Goal: Task Accomplishment & Management: Complete application form

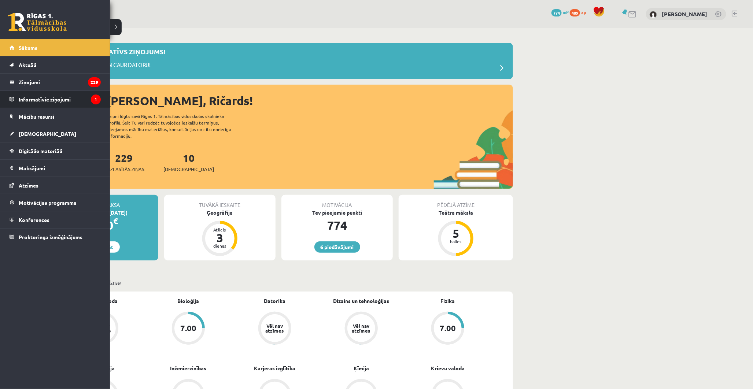
click at [34, 94] on legend "Informatīvie ziņojumi 1" at bounding box center [60, 99] width 82 height 17
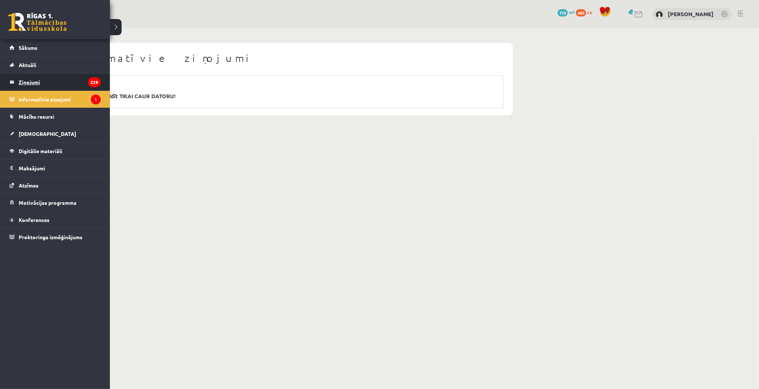
click at [20, 82] on legend "Ziņojumi 229" at bounding box center [60, 82] width 82 height 17
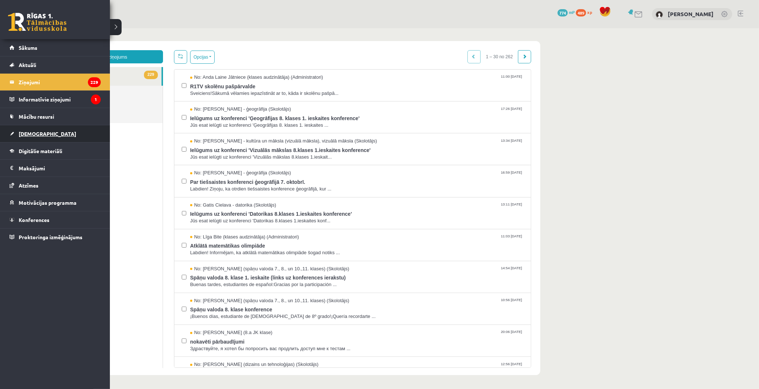
click at [33, 133] on span "[DEMOGRAPHIC_DATA]" at bounding box center [47, 133] width 57 height 7
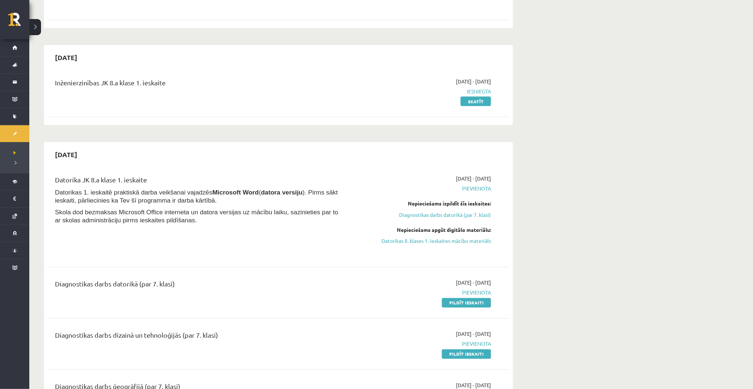
scroll to position [488, 0]
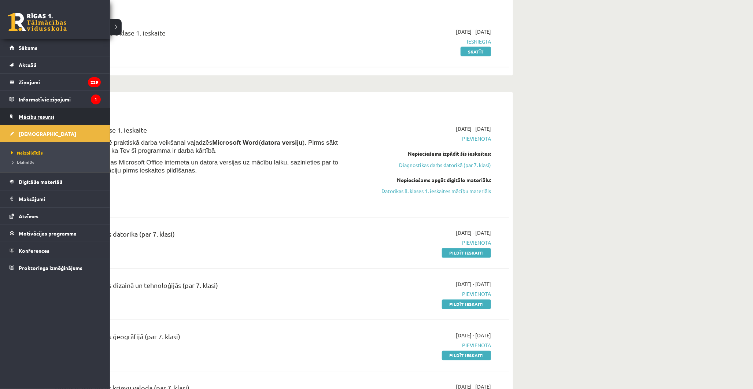
click at [24, 117] on span "Mācību resursi" at bounding box center [37, 116] width 36 height 7
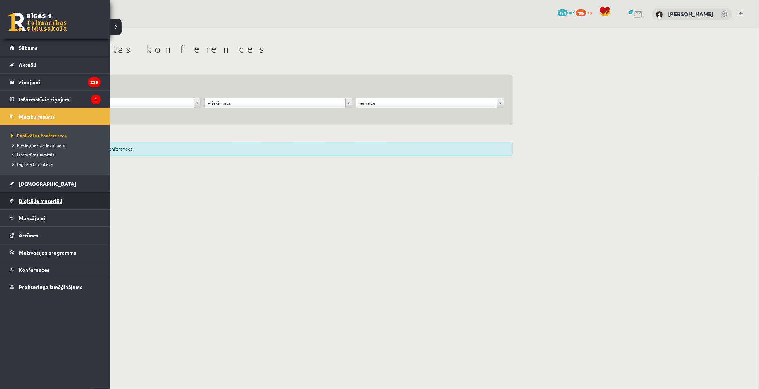
click at [38, 202] on span "Digitālie materiāli" at bounding box center [41, 200] width 44 height 7
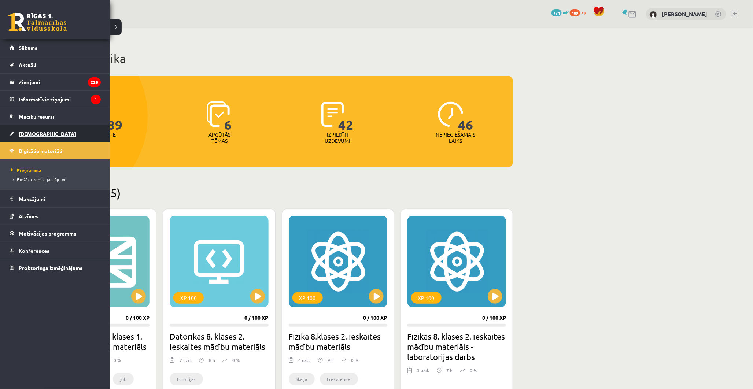
click at [40, 134] on span "[DEMOGRAPHIC_DATA]" at bounding box center [47, 133] width 57 height 7
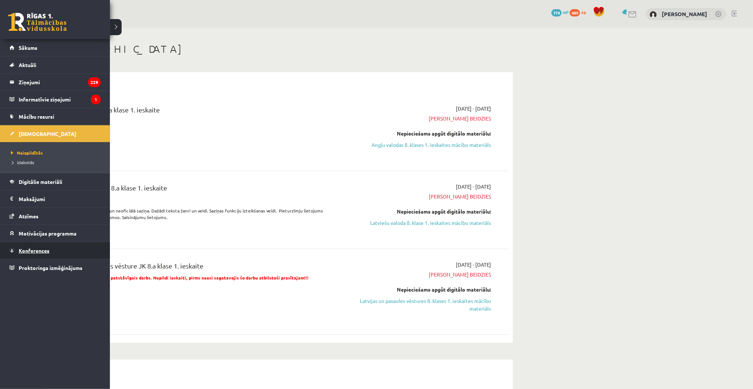
click at [57, 252] on link "Konferences" at bounding box center [55, 250] width 91 height 17
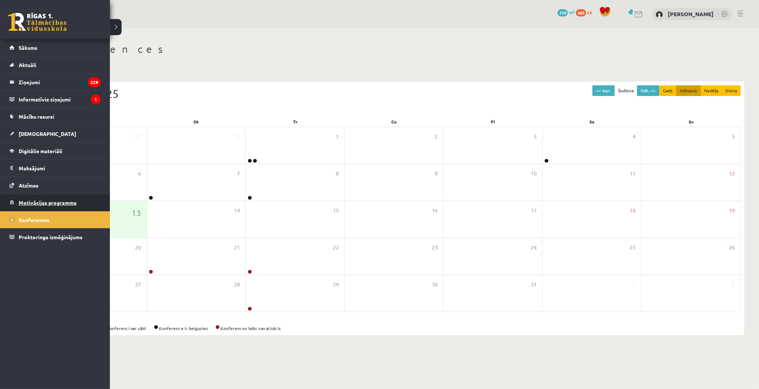
click at [23, 206] on link "Motivācijas programma" at bounding box center [55, 202] width 91 height 17
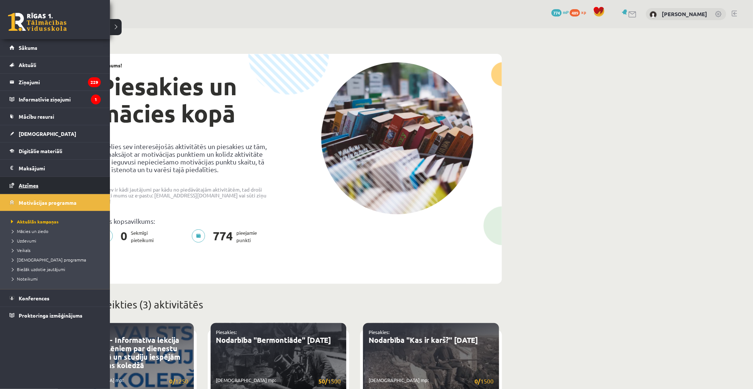
click at [20, 188] on link "Atzīmes" at bounding box center [55, 185] width 91 height 17
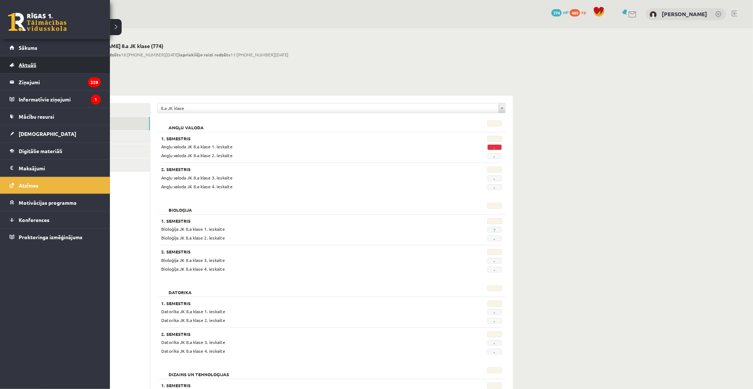
click at [37, 56] on link "Aktuāli" at bounding box center [55, 64] width 91 height 17
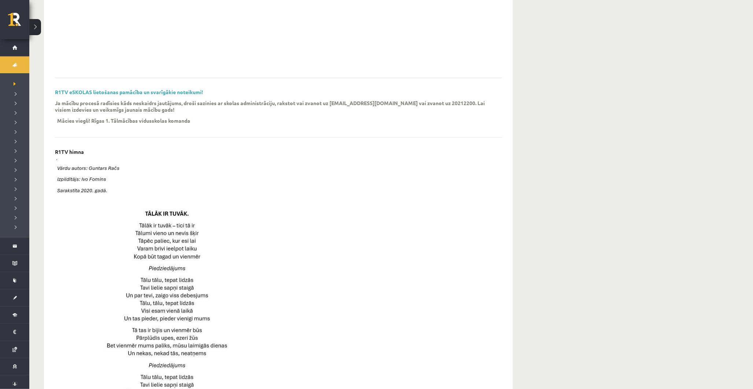
scroll to position [203, 0]
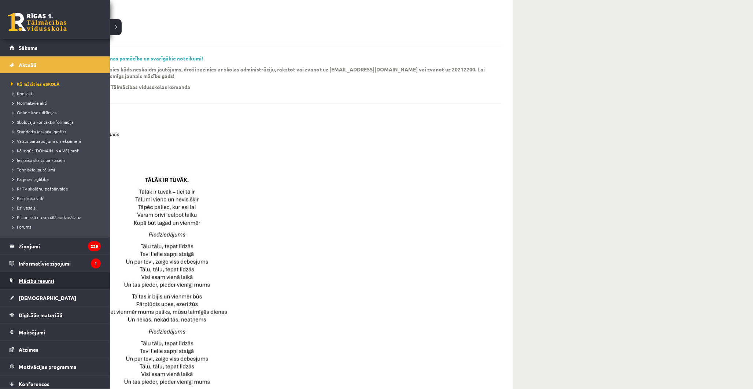
click at [34, 279] on span "Mācību resursi" at bounding box center [37, 280] width 36 height 7
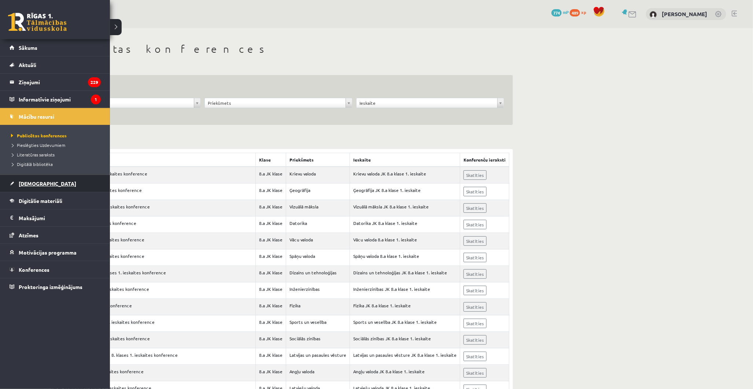
click at [29, 182] on span "[DEMOGRAPHIC_DATA]" at bounding box center [47, 183] width 57 height 7
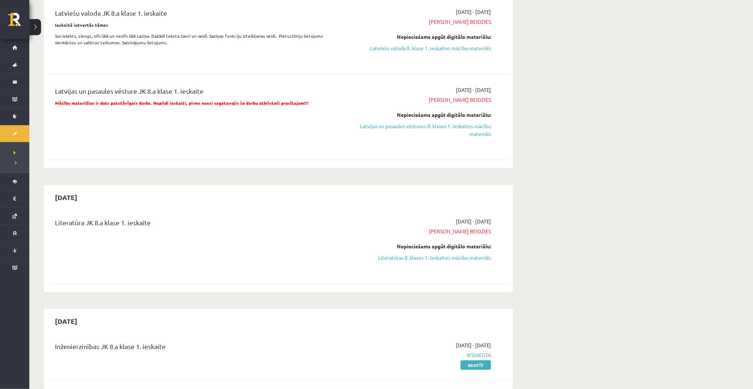
scroll to position [122, 0]
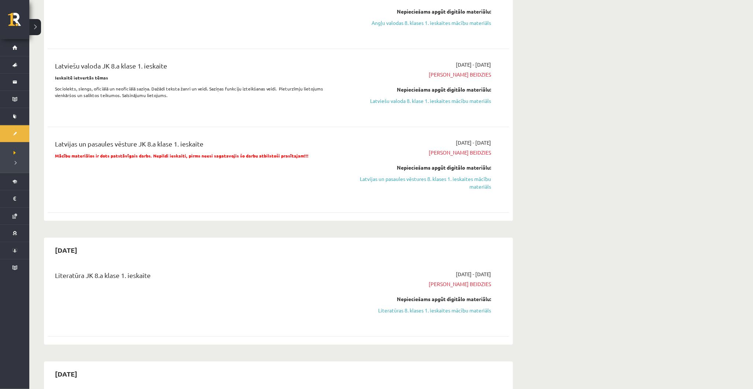
click at [430, 304] on div "Nepieciešams apgūt digitālo materiālu: Literatūras 8. klases 1. ieskaites mācīb…" at bounding box center [422, 304] width 138 height 19
drag, startPoint x: 430, startPoint y: 308, endPoint x: 422, endPoint y: 36, distance: 272.6
click at [430, 308] on link "Literatūras 8. klases 1. ieskaites mācību materiāls" at bounding box center [422, 311] width 138 height 8
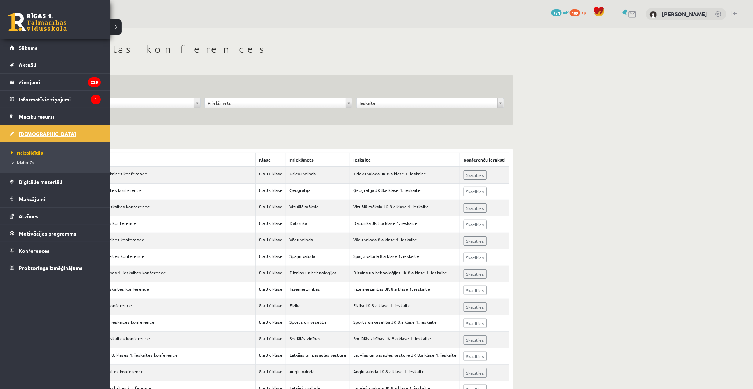
click at [34, 126] on link "[DEMOGRAPHIC_DATA]" at bounding box center [55, 133] width 91 height 17
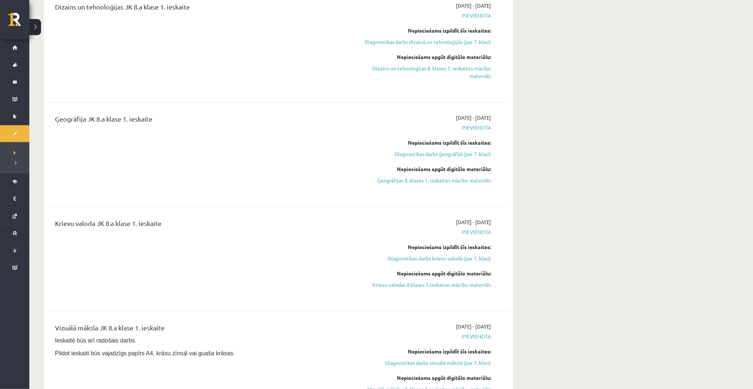
scroll to position [1058, 0]
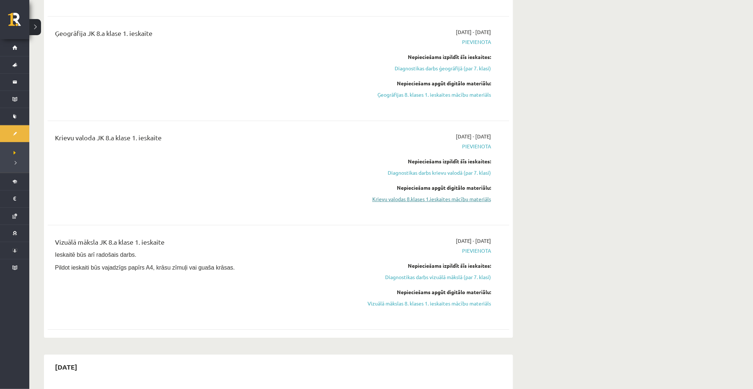
click at [416, 197] on link "Krievu valodas 8.klases 1.ieskaites mācību materiāls" at bounding box center [422, 199] width 138 height 8
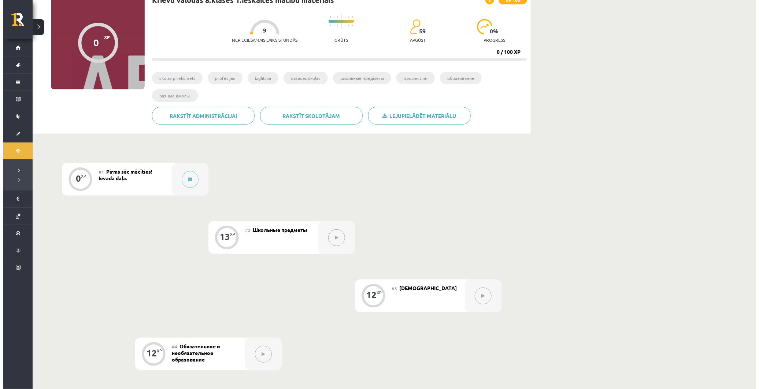
scroll to position [81, 0]
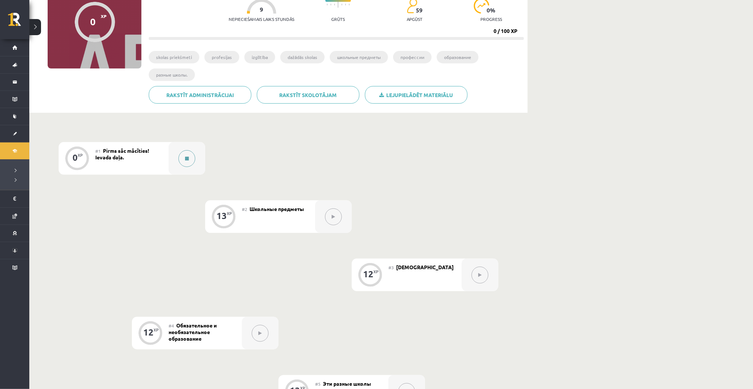
click at [187, 151] on button at bounding box center [186, 158] width 17 height 17
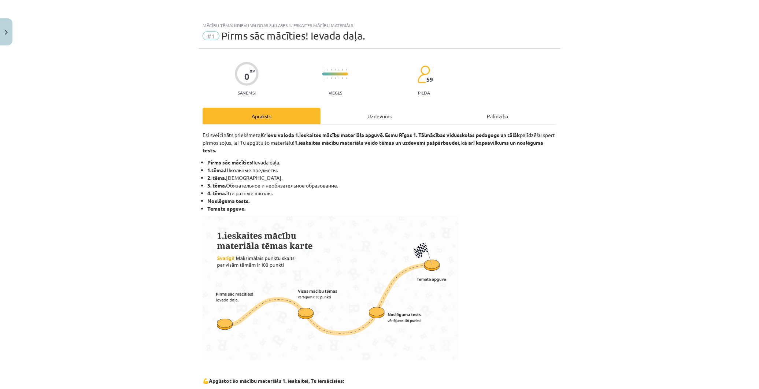
click at [398, 118] on div "Uzdevums" at bounding box center [379, 116] width 118 height 16
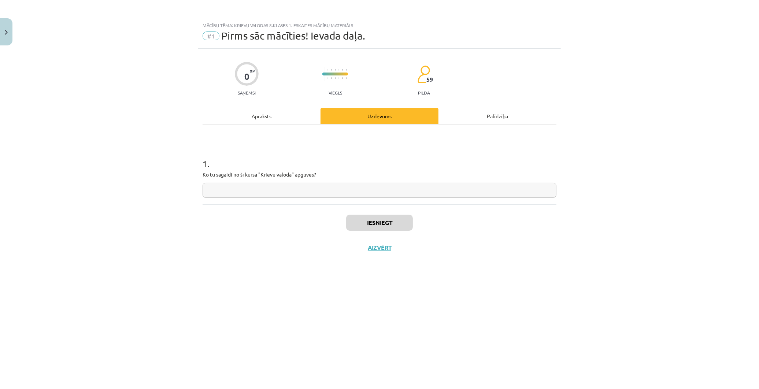
click at [342, 186] on input "text" at bounding box center [380, 190] width 354 height 15
type input "*"
click at [379, 219] on button "Iesniegt" at bounding box center [379, 223] width 67 height 16
click at [383, 251] on button "Nākamā nodarbība" at bounding box center [380, 252] width 72 height 17
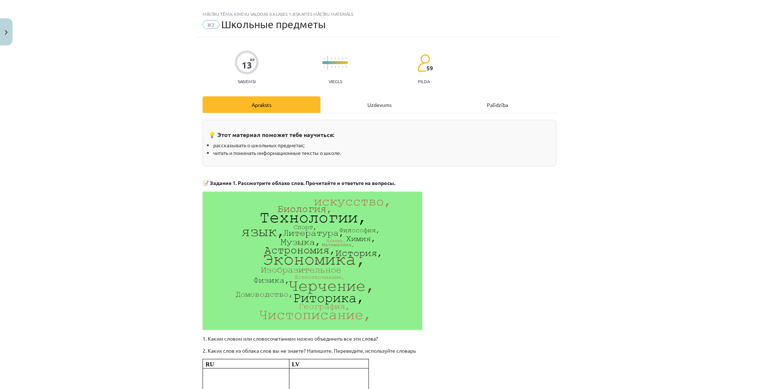
scroll to position [0, 0]
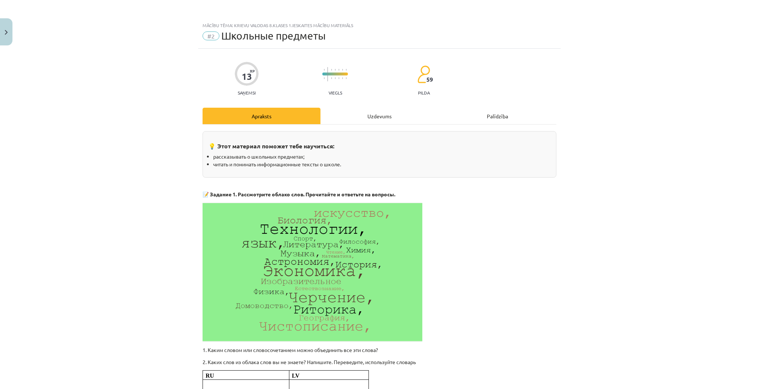
click at [360, 112] on div "Uzdevums" at bounding box center [379, 116] width 118 height 16
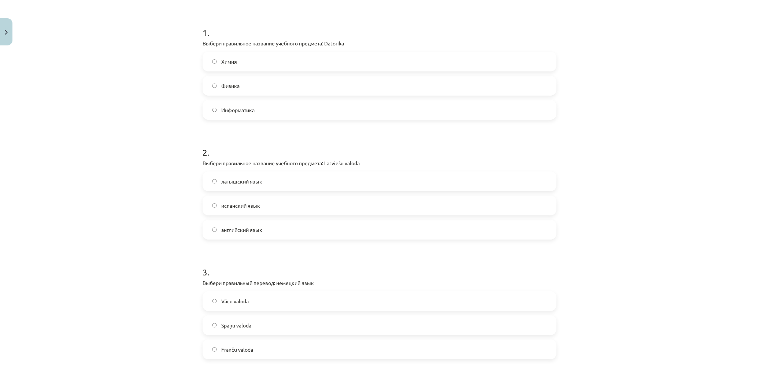
scroll to position [140, 0]
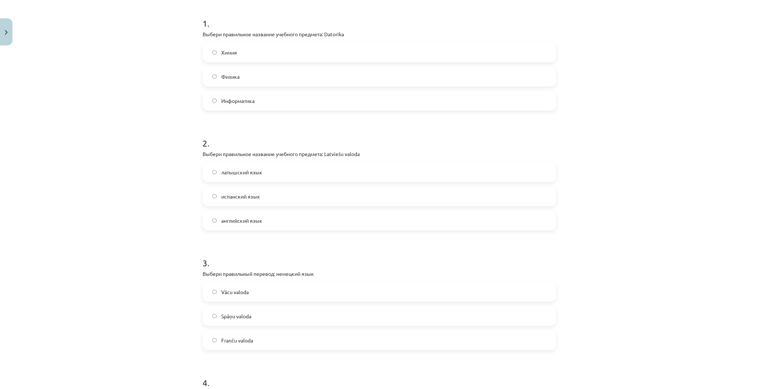
click at [232, 174] on span "латышский язык" at bounding box center [241, 172] width 41 height 8
click at [232, 217] on span "Franču valoda" at bounding box center [237, 219] width 32 height 8
click at [237, 172] on span "Vācu valoda" at bounding box center [234, 170] width 27 height 8
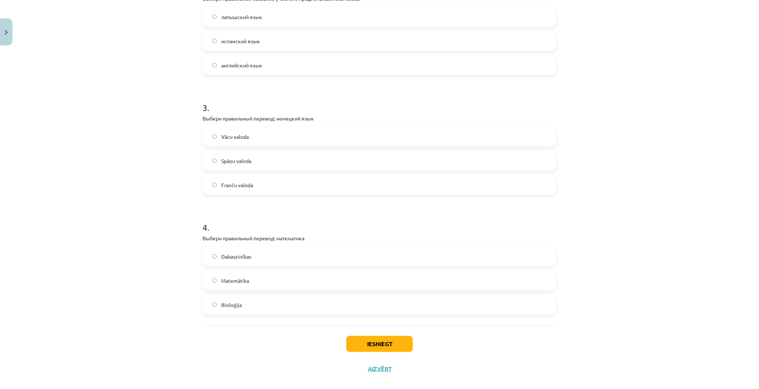
scroll to position [306, 0]
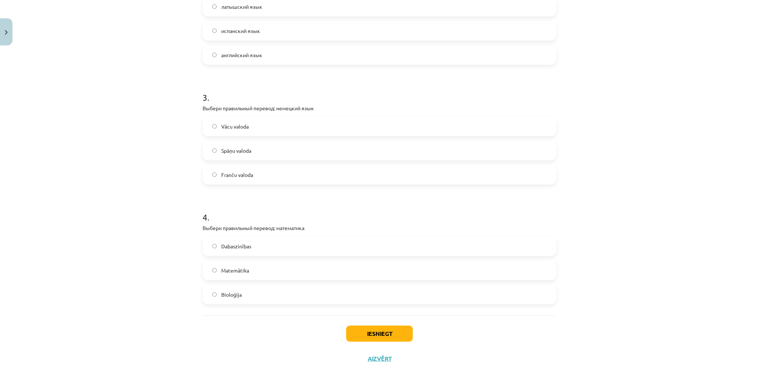
click at [215, 276] on label "Matemātika" at bounding box center [379, 270] width 352 height 18
click at [375, 330] on button "Iesniegt" at bounding box center [379, 334] width 67 height 16
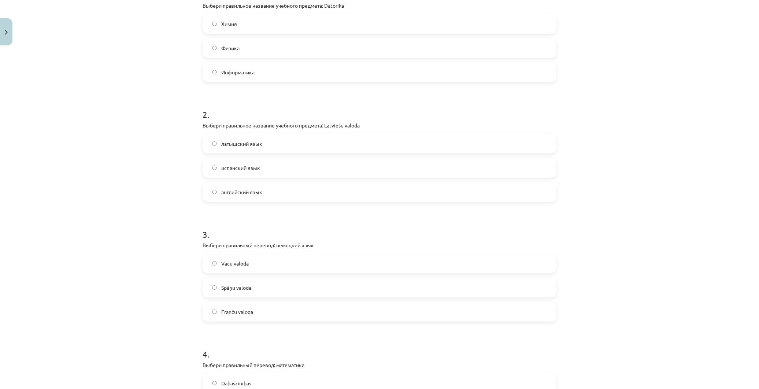
scroll to position [184, 0]
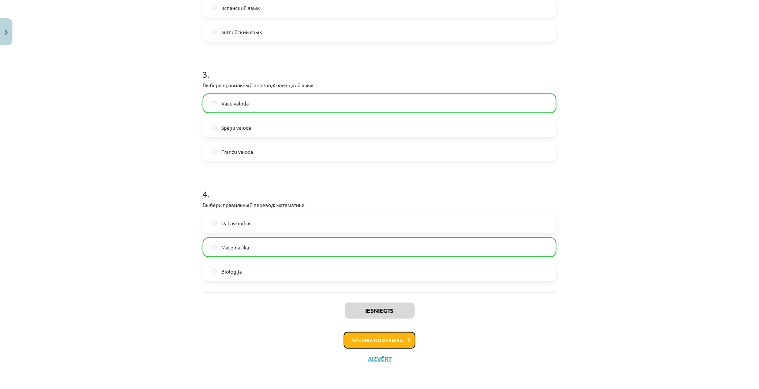
click at [371, 334] on button "Nākamā nodarbība" at bounding box center [380, 340] width 72 height 17
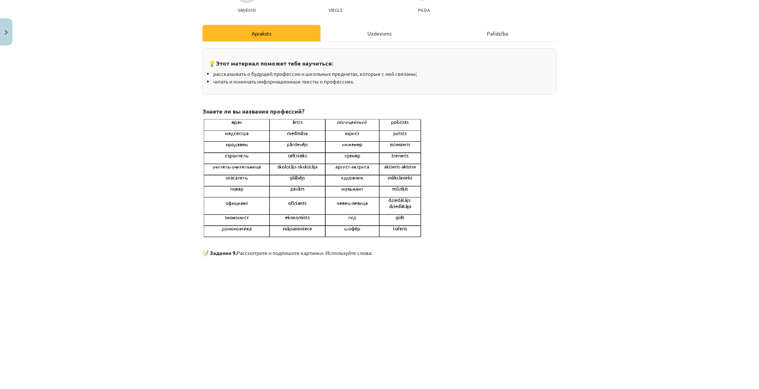
scroll to position [18, 0]
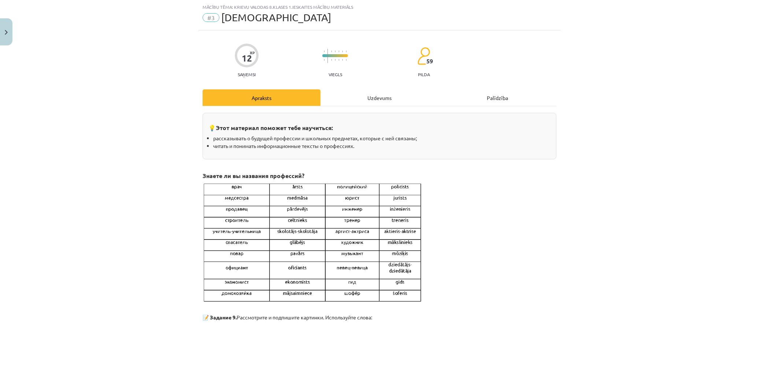
click at [357, 101] on div "Uzdevums" at bounding box center [379, 97] width 118 height 16
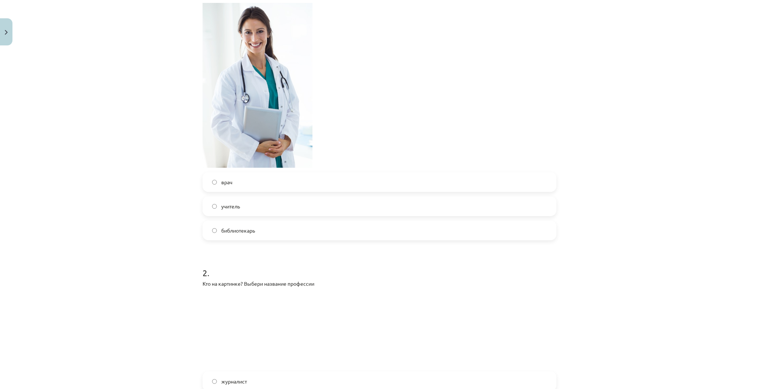
scroll to position [222, 0]
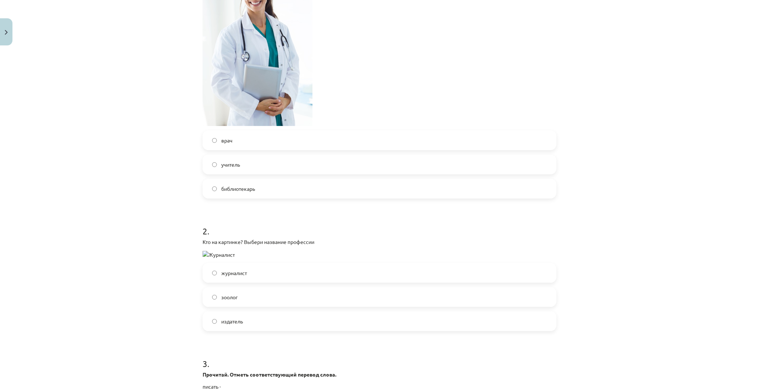
click at [246, 142] on label "врач" at bounding box center [379, 140] width 352 height 18
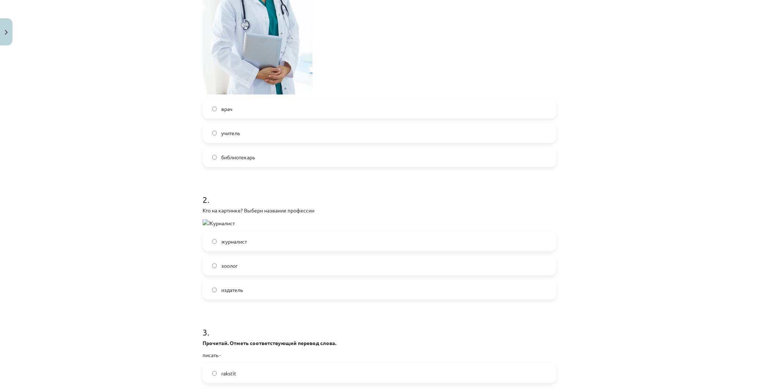
scroll to position [385, 0]
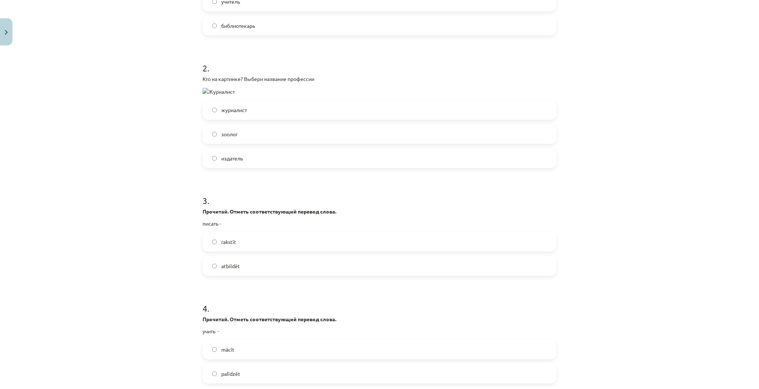
click at [245, 107] on label "журналист" at bounding box center [379, 110] width 352 height 18
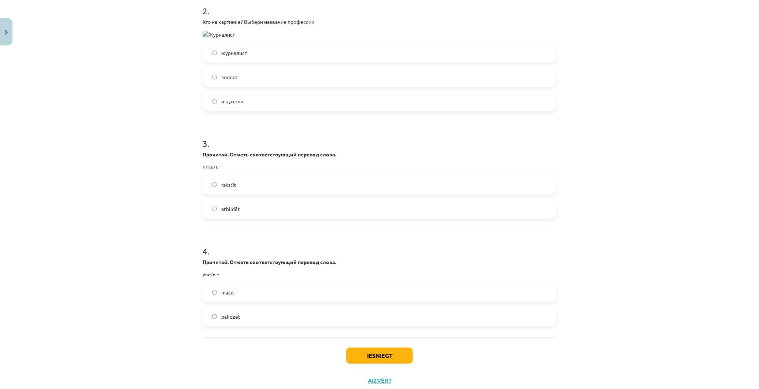
scroll to position [464, 0]
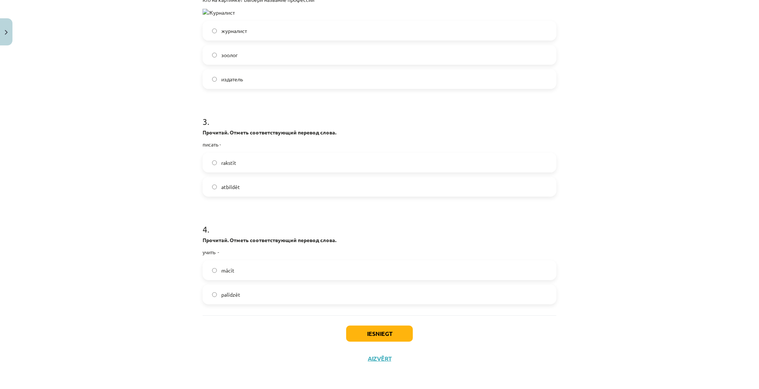
click at [242, 162] on label "rakstīt" at bounding box center [379, 162] width 352 height 18
click at [230, 271] on span "mācīt" at bounding box center [227, 271] width 13 height 8
click at [382, 330] on button "Iesniegt" at bounding box center [379, 334] width 67 height 16
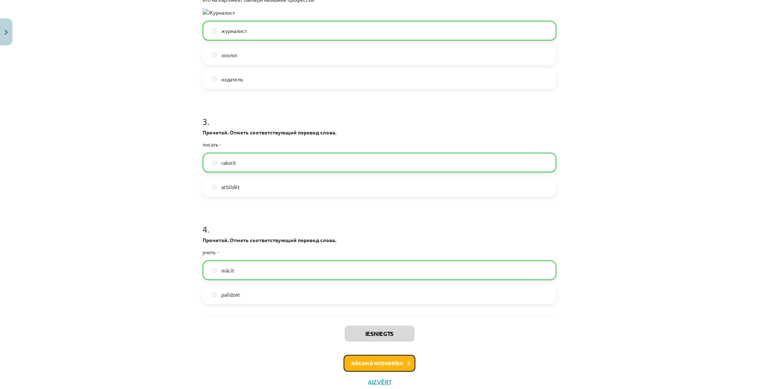
click at [407, 364] on icon at bounding box center [408, 363] width 3 height 5
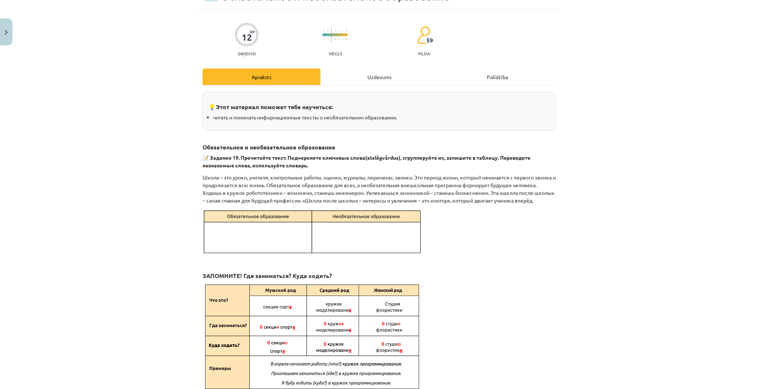
scroll to position [18, 0]
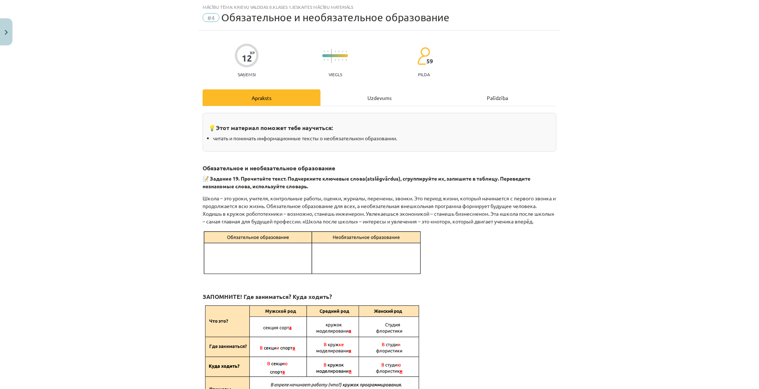
click at [359, 101] on div "Uzdevums" at bounding box center [379, 97] width 118 height 16
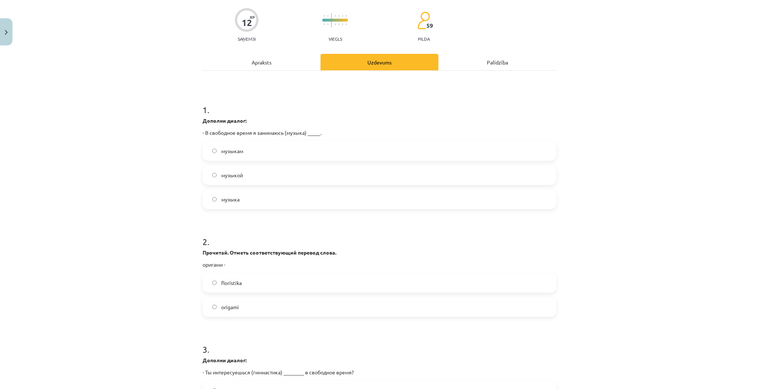
scroll to position [59, 0]
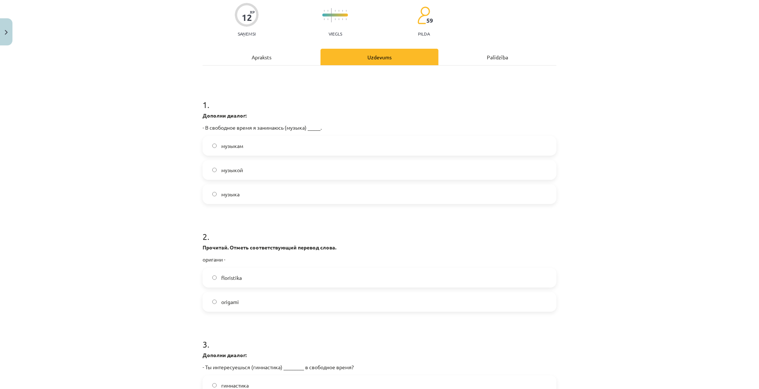
click at [243, 171] on label "музыкой" at bounding box center [379, 170] width 352 height 18
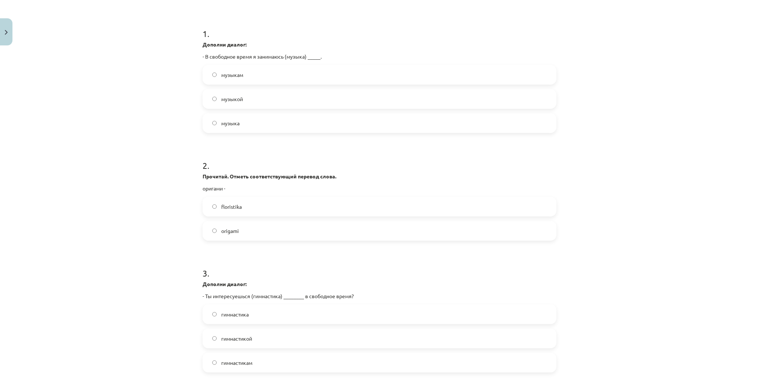
scroll to position [140, 0]
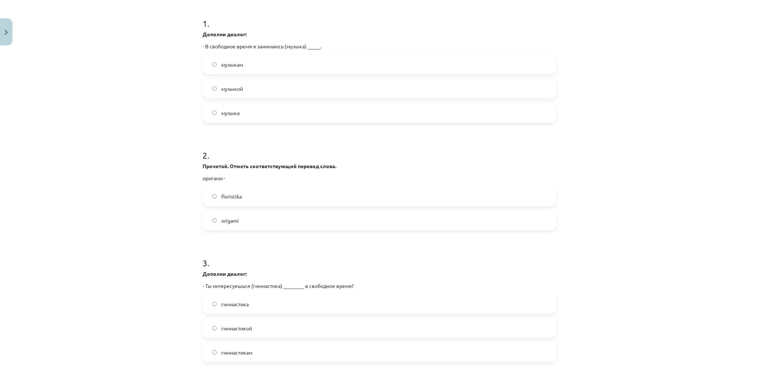
click at [240, 215] on label "origami" at bounding box center [379, 220] width 352 height 18
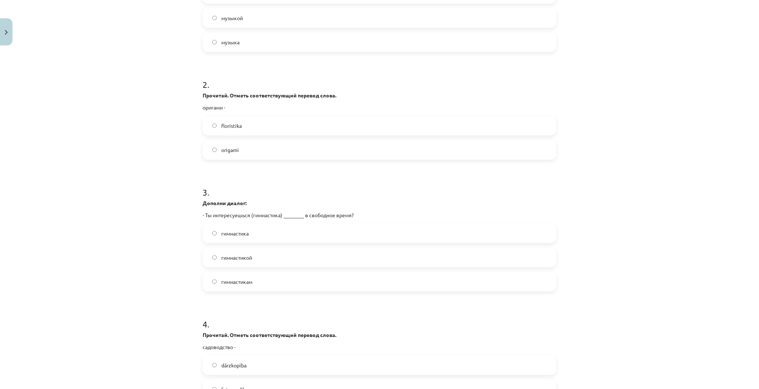
scroll to position [222, 0]
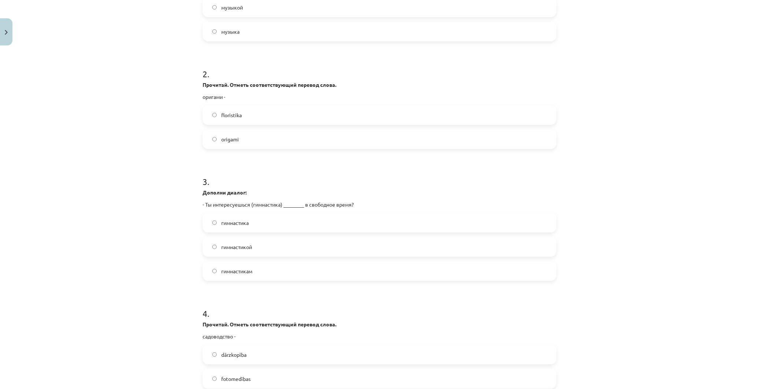
click at [265, 226] on label "гимнастика" at bounding box center [379, 223] width 352 height 18
click at [272, 246] on label "гимнастикой" at bounding box center [379, 247] width 352 height 18
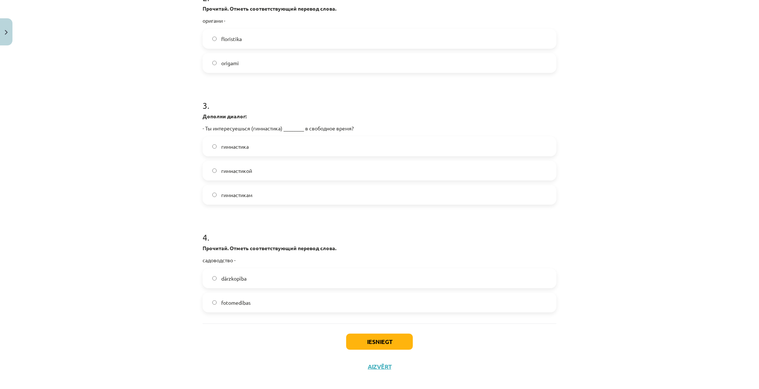
scroll to position [306, 0]
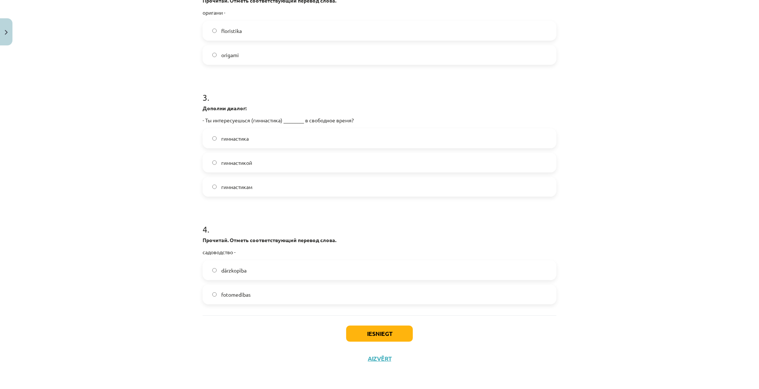
click at [228, 269] on span "dārzkopība" at bounding box center [233, 271] width 25 height 8
click at [375, 332] on button "Iesniegt" at bounding box center [379, 334] width 67 height 16
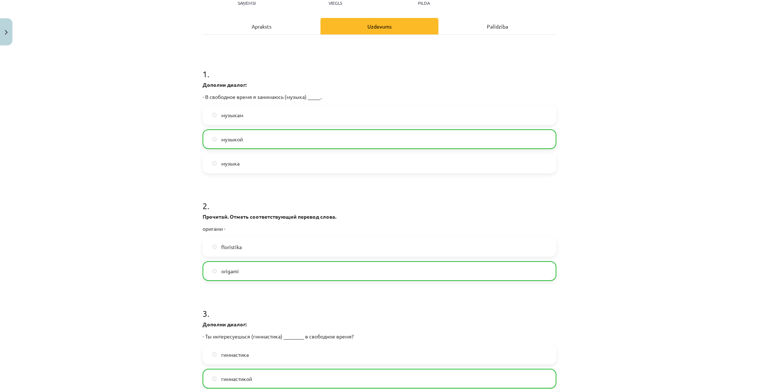
scroll to position [0, 0]
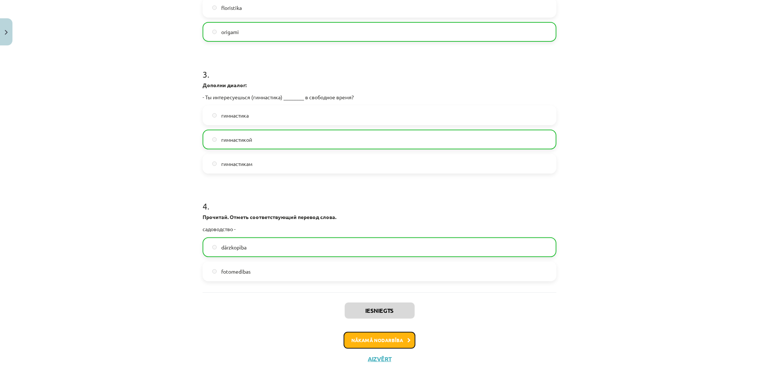
click at [372, 340] on button "Nākamā nodarbība" at bounding box center [380, 340] width 72 height 17
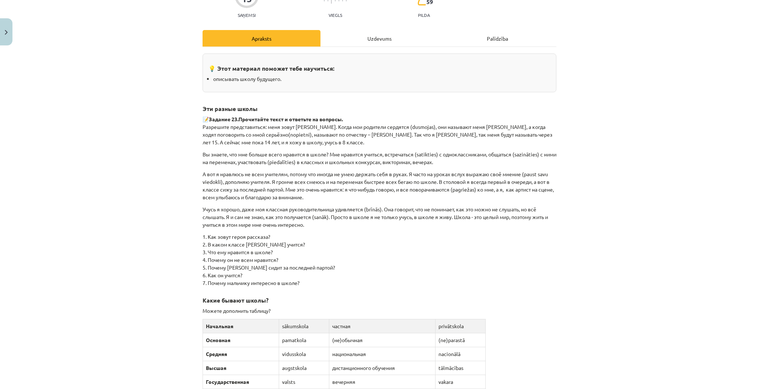
scroll to position [18, 0]
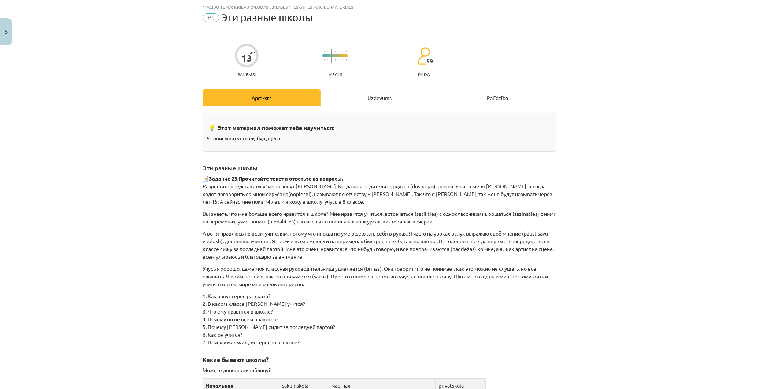
click at [380, 97] on div "Uzdevums" at bounding box center [379, 97] width 118 height 16
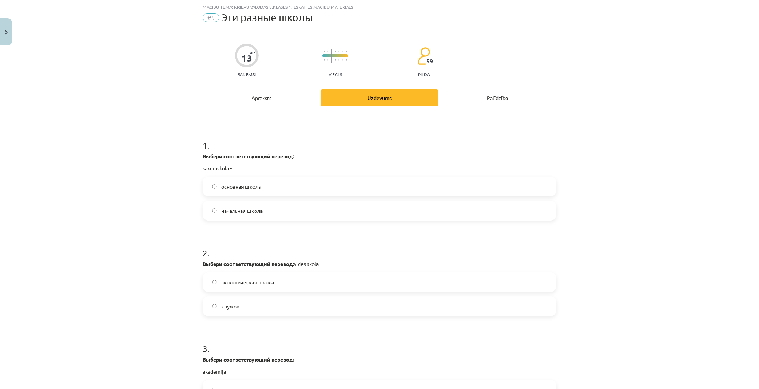
click at [234, 206] on label "начальная школа" at bounding box center [379, 210] width 352 height 18
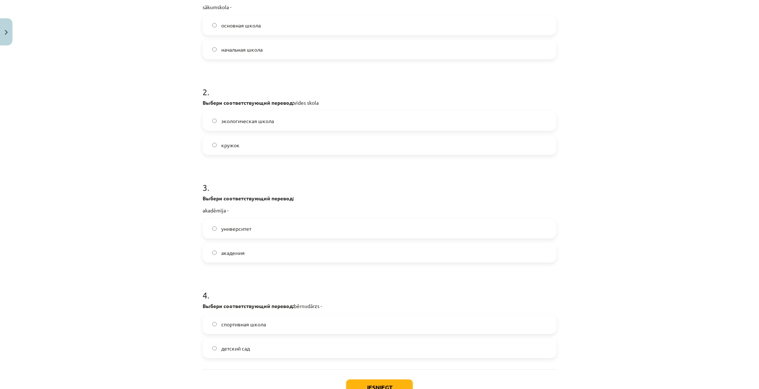
scroll to position [181, 0]
click at [238, 124] on label "экологическая школа" at bounding box center [379, 119] width 352 height 18
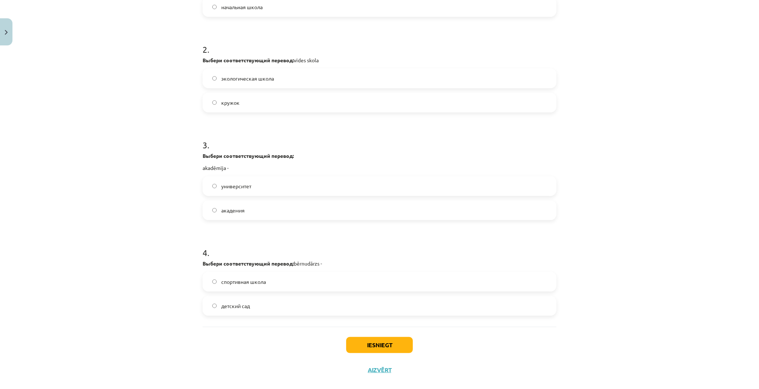
scroll to position [233, 0]
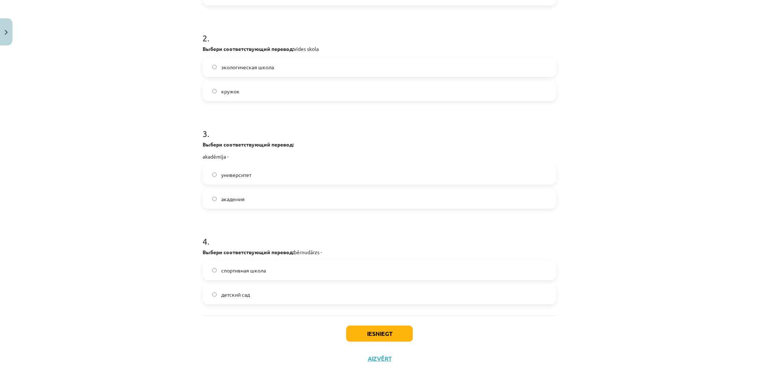
click at [228, 204] on label "академия" at bounding box center [379, 199] width 352 height 18
click at [215, 196] on label "академия" at bounding box center [379, 199] width 352 height 18
click at [178, 225] on div "Mācību tēma: Krievu valodas 8.klases 1.ieskaites mācību materiāls #5 Эти разные…" at bounding box center [379, 194] width 759 height 389
click at [256, 297] on label "детский сад" at bounding box center [379, 294] width 352 height 18
click at [368, 330] on button "Iesniegt" at bounding box center [379, 334] width 67 height 16
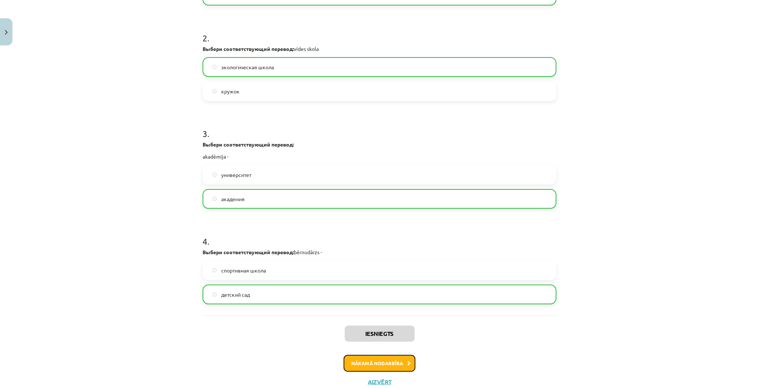
click at [362, 358] on button "Nākamā nodarbība" at bounding box center [380, 363] width 72 height 17
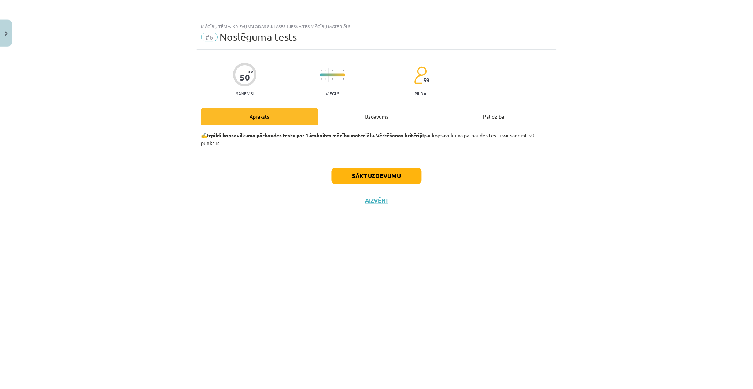
scroll to position [0, 0]
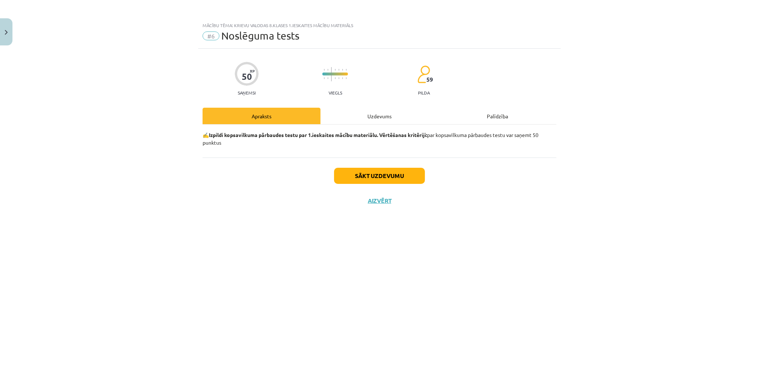
click at [367, 119] on div "Uzdevums" at bounding box center [379, 116] width 118 height 16
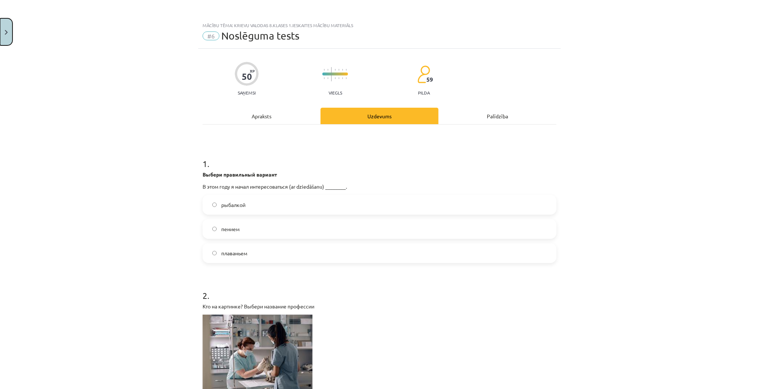
click at [5, 43] on button "Close" at bounding box center [6, 31] width 12 height 27
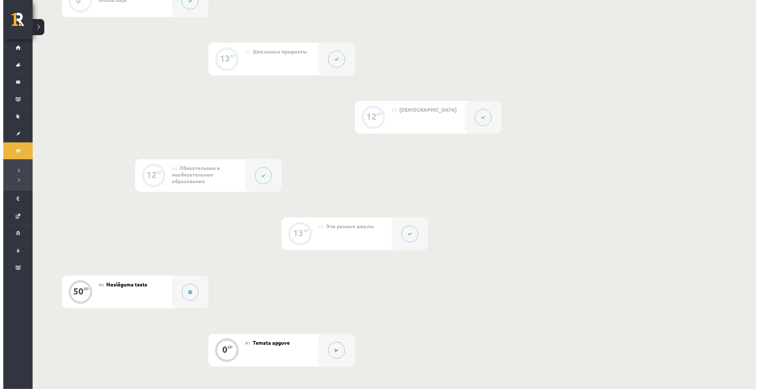
scroll to position [285, 0]
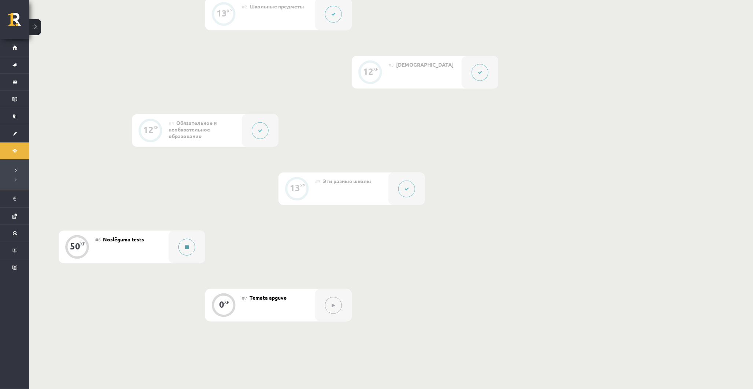
click at [186, 248] on icon at bounding box center [187, 247] width 4 height 4
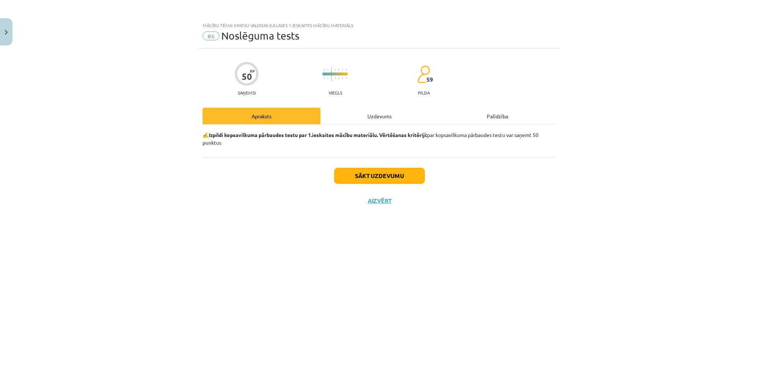
click at [372, 111] on div "Uzdevums" at bounding box center [379, 116] width 118 height 16
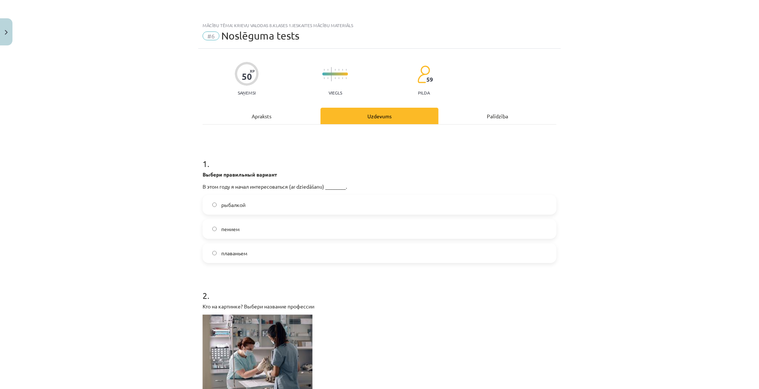
click at [232, 224] on label "пением" at bounding box center [379, 229] width 352 height 18
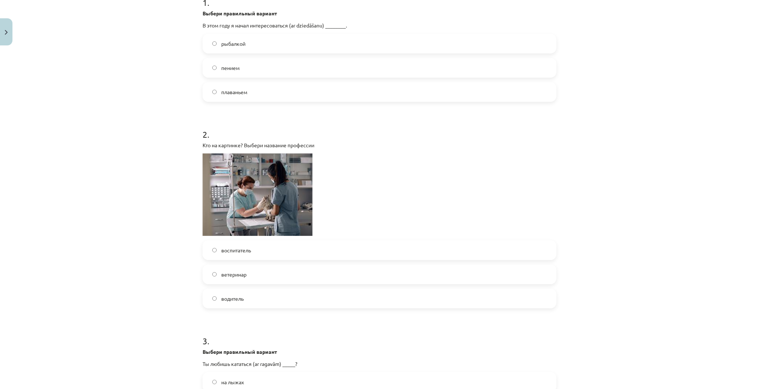
scroll to position [163, 0]
click at [222, 274] on span "ветеринар" at bounding box center [233, 273] width 25 height 8
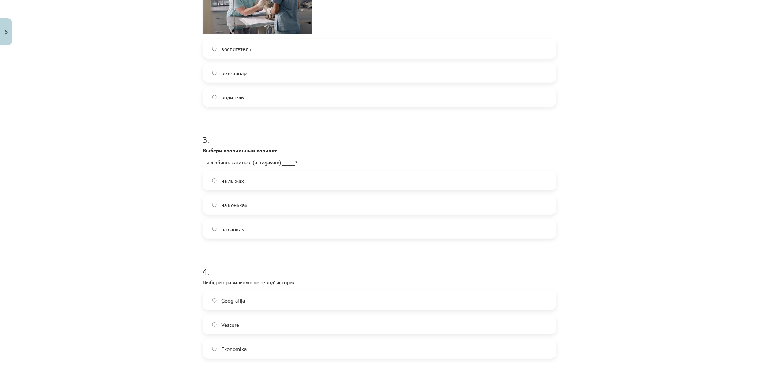
scroll to position [366, 0]
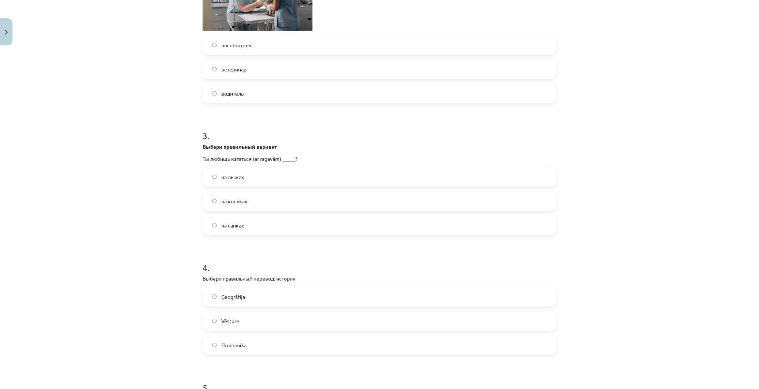
click at [238, 176] on span "на лыжах" at bounding box center [232, 177] width 23 height 8
click at [243, 224] on label "на санках" at bounding box center [379, 225] width 352 height 18
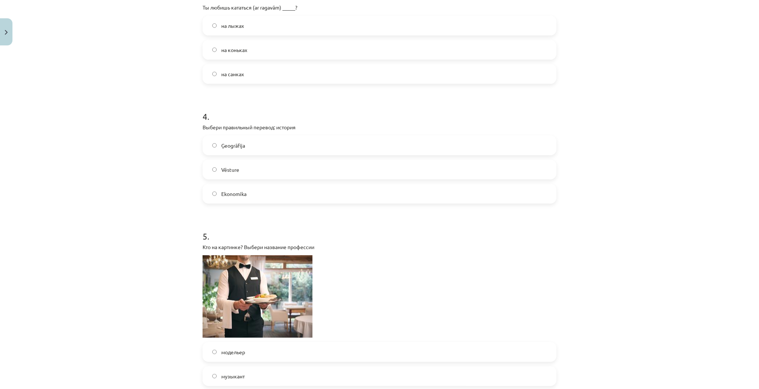
scroll to position [529, 0]
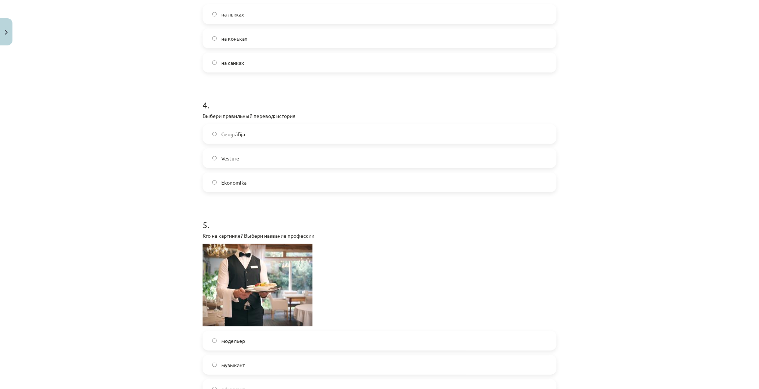
click at [230, 158] on span "Vēsture" at bounding box center [230, 159] width 18 height 8
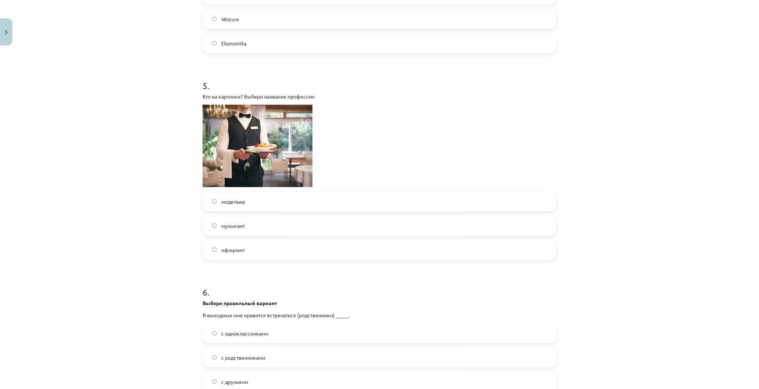
scroll to position [691, 0]
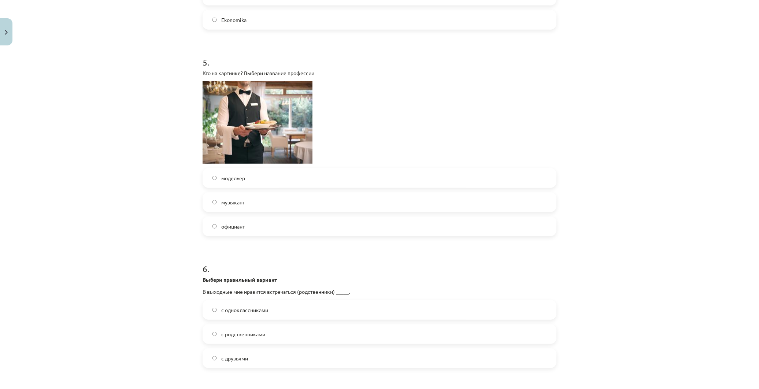
click at [223, 226] on span "официант" at bounding box center [232, 227] width 23 height 8
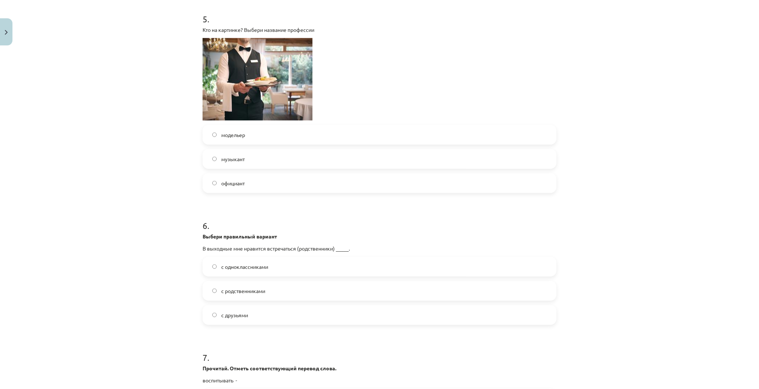
scroll to position [854, 0]
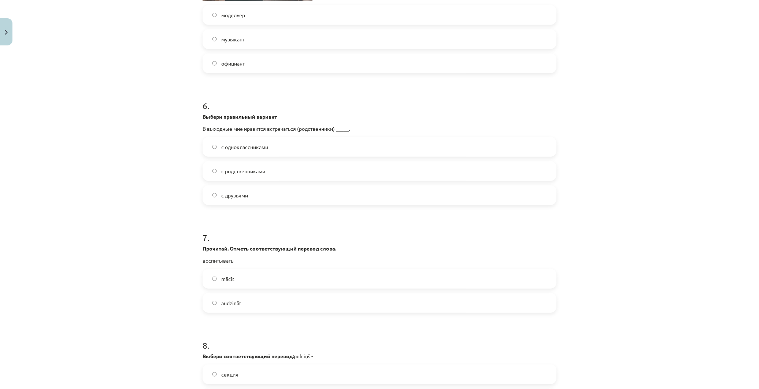
click at [229, 169] on span "с родственниками" at bounding box center [243, 171] width 44 height 8
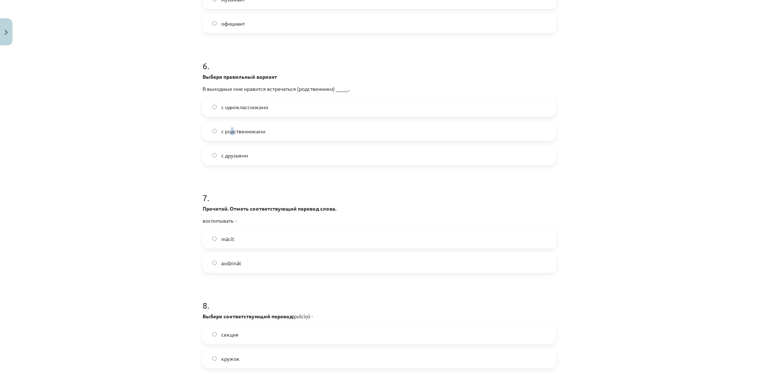
scroll to position [976, 0]
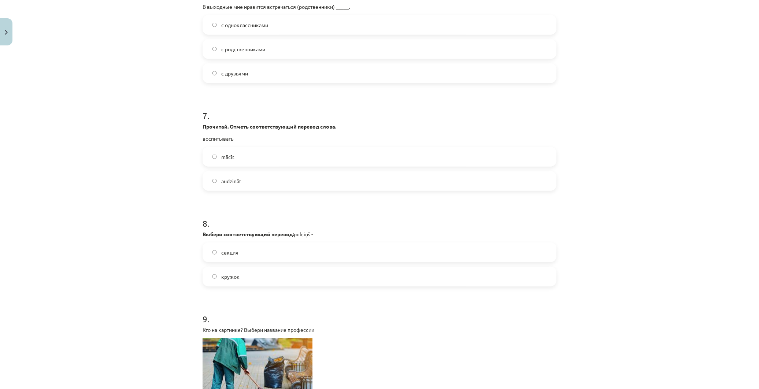
click at [160, 205] on div "Mācību tēma: Krievu valodas 8.klases 1.ieskaites mācību materiāls #6 Noslēguma …" at bounding box center [379, 194] width 759 height 389
click at [223, 180] on span "audzināt" at bounding box center [231, 181] width 20 height 8
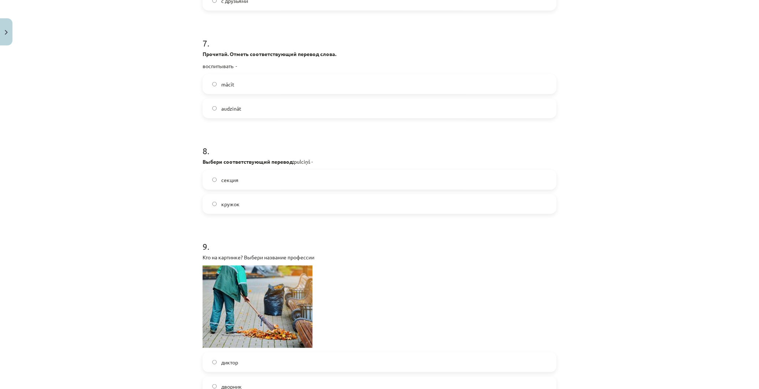
scroll to position [1099, 0]
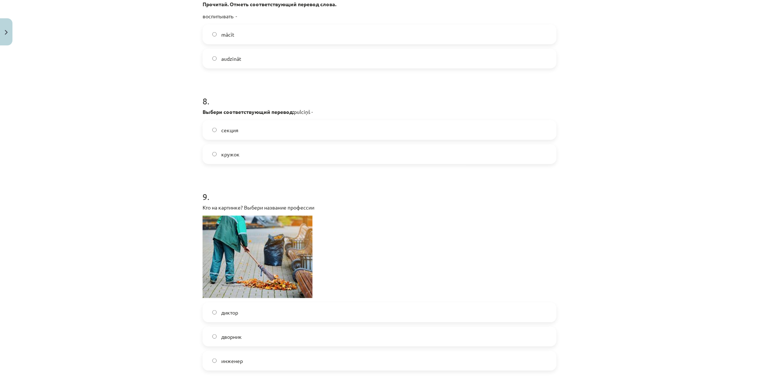
click at [214, 155] on label "кружок" at bounding box center [379, 154] width 352 height 18
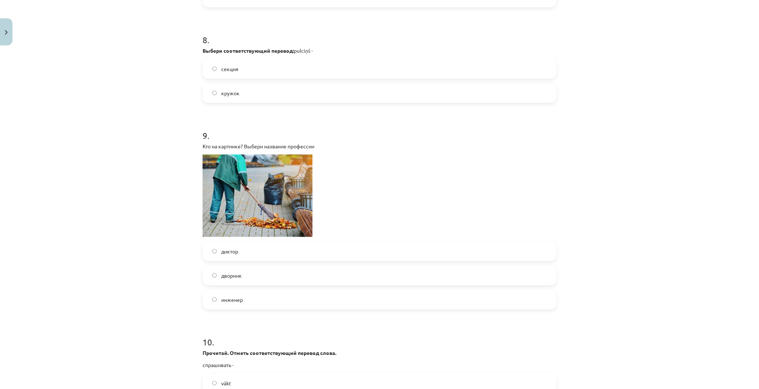
scroll to position [1180, 0]
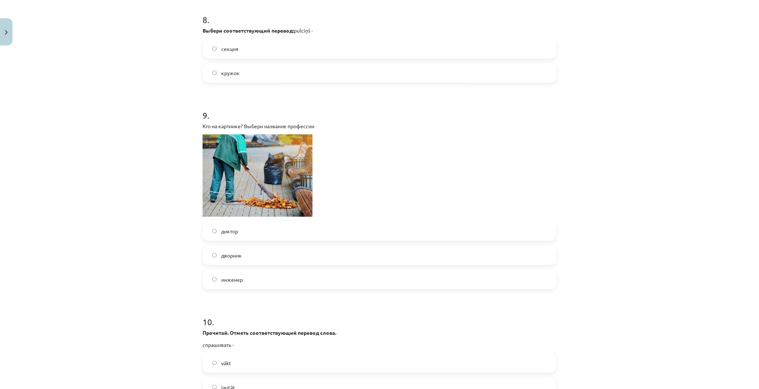
click at [237, 258] on span "дворник" at bounding box center [231, 256] width 21 height 8
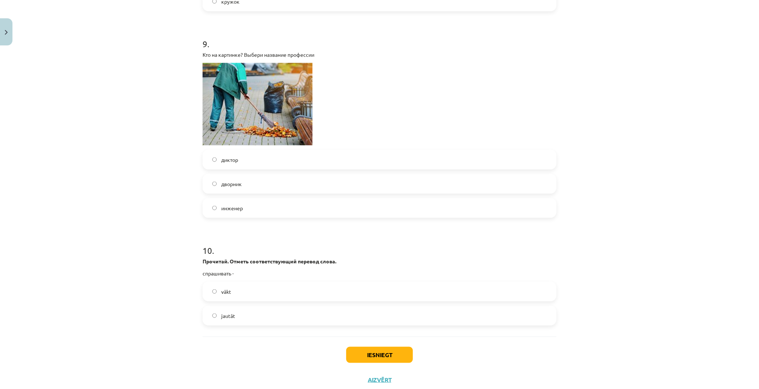
scroll to position [1273, 0]
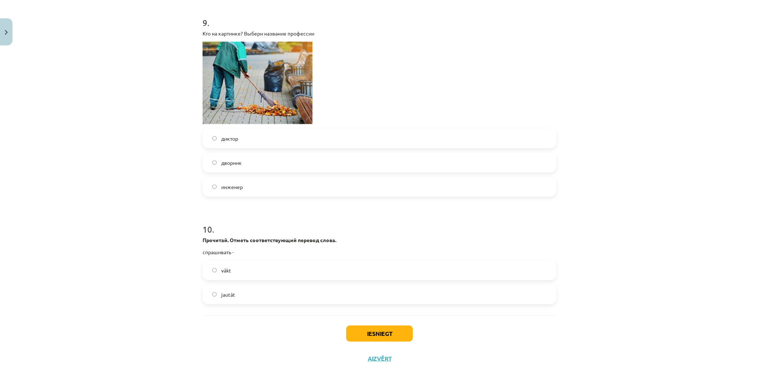
click at [241, 296] on label "jautāt" at bounding box center [379, 294] width 352 height 18
click at [385, 339] on button "Iesniegt" at bounding box center [379, 334] width 67 height 16
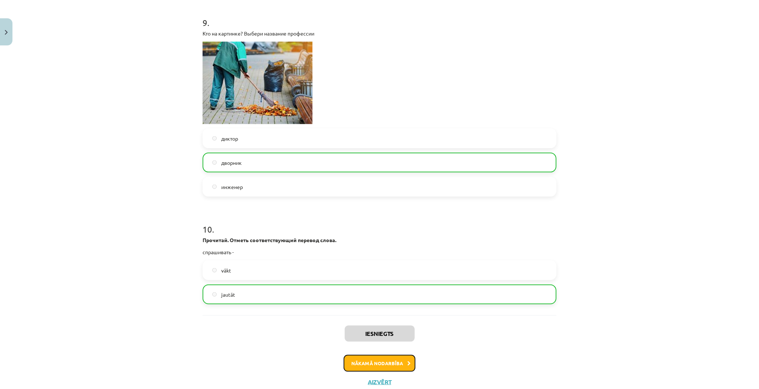
click at [379, 357] on button "Nākamā nodarbība" at bounding box center [380, 363] width 72 height 17
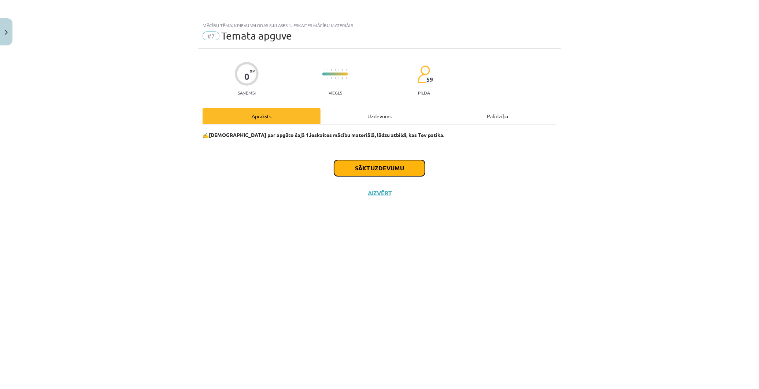
click at [363, 169] on button "Sākt uzdevumu" at bounding box center [379, 168] width 91 height 16
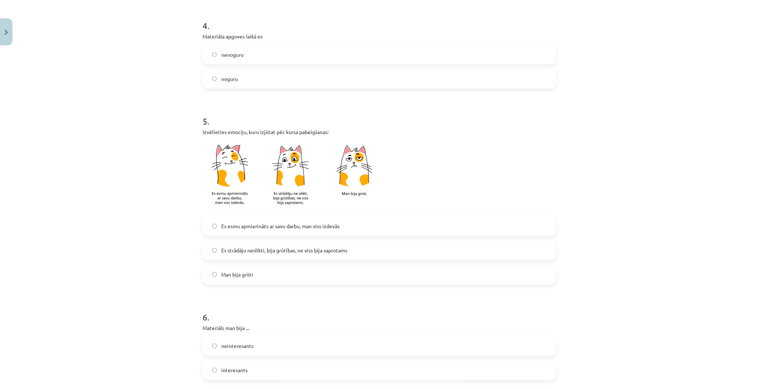
scroll to position [525, 0]
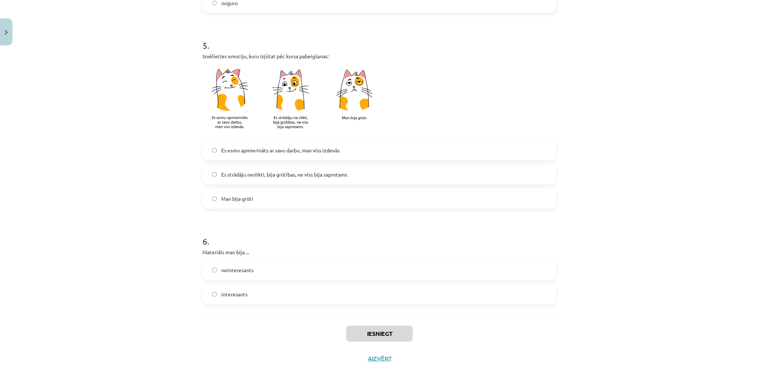
click at [248, 288] on label "interesants" at bounding box center [379, 294] width 352 height 18
click at [383, 339] on button "Iesniegt" at bounding box center [379, 334] width 67 height 16
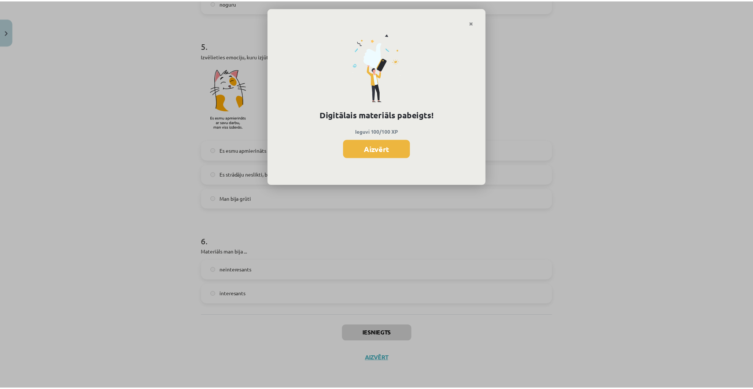
scroll to position [284, 0]
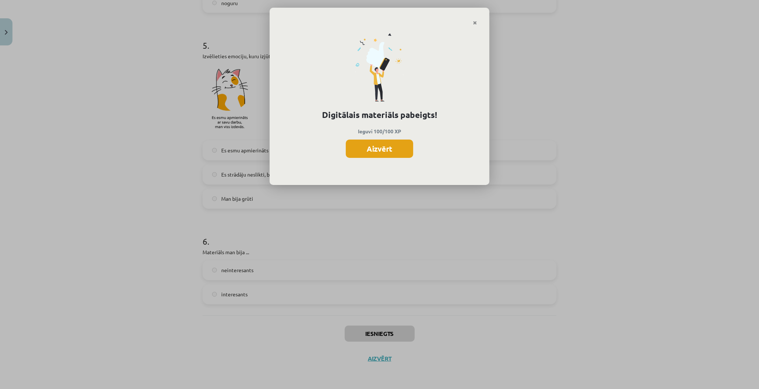
click at [386, 147] on button "Aizvērt" at bounding box center [379, 149] width 67 height 18
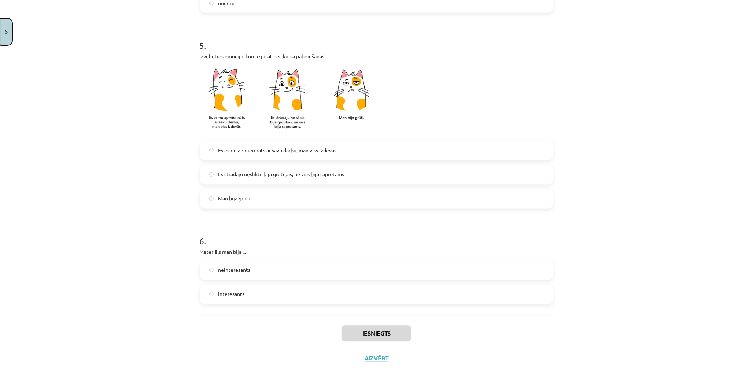
click at [9, 36] on button "Close" at bounding box center [6, 31] width 12 height 27
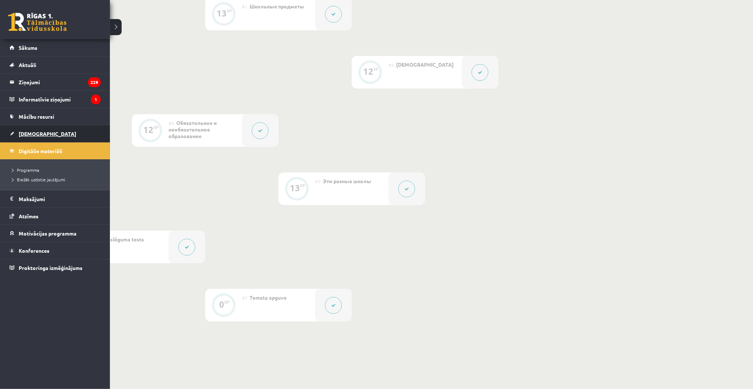
click at [26, 137] on link "[DEMOGRAPHIC_DATA]" at bounding box center [55, 133] width 91 height 17
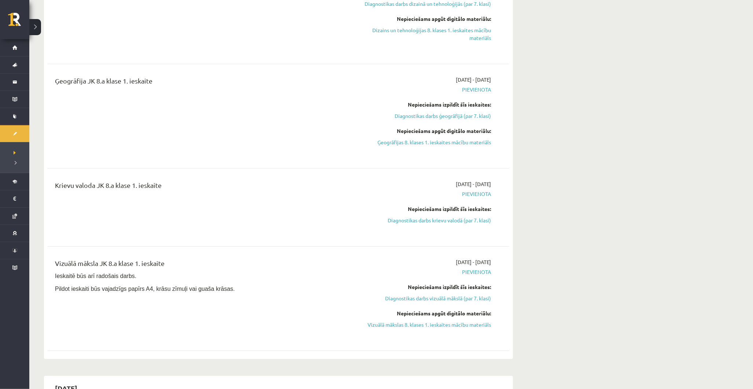
scroll to position [1058, 0]
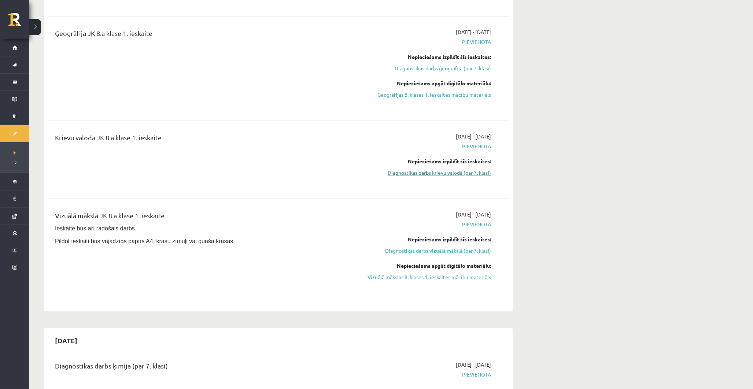
click at [429, 176] on link "Diagnostikas darbs krievu valodā (par 7. klasi)" at bounding box center [422, 173] width 138 height 8
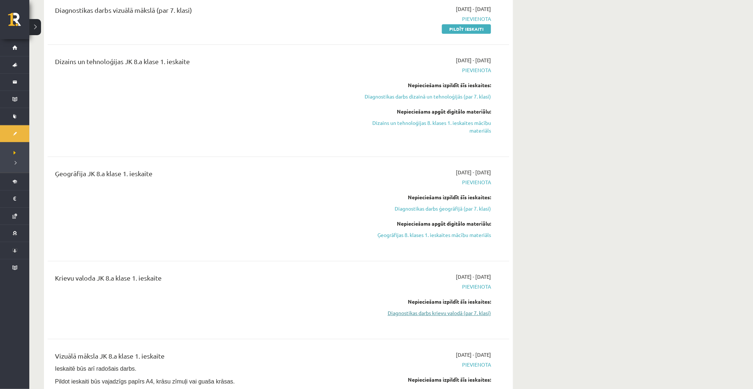
scroll to position [945, 0]
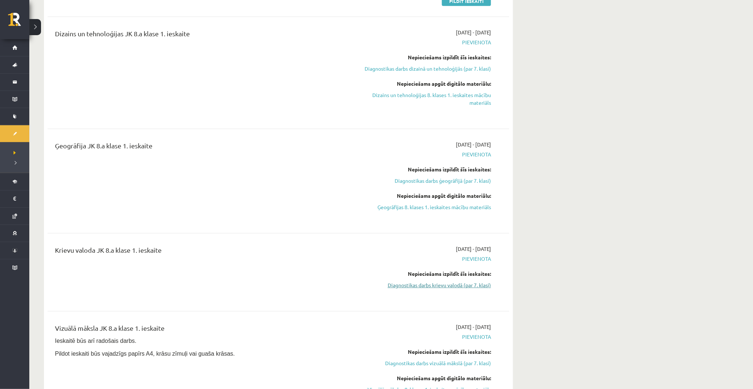
click at [423, 284] on link "Diagnostikas darbs krievu valodā (par 7. klasi)" at bounding box center [422, 285] width 138 height 8
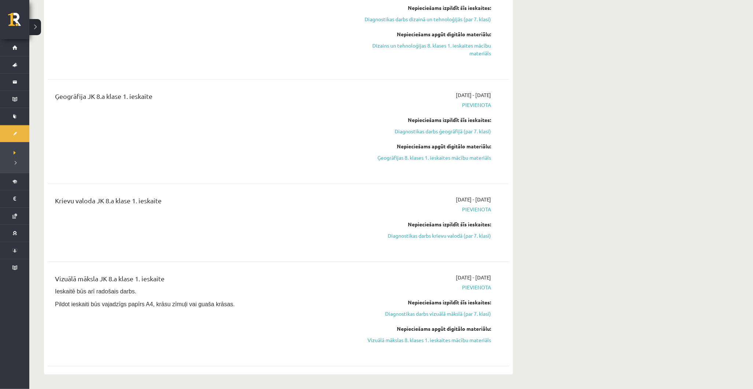
scroll to position [1027, 0]
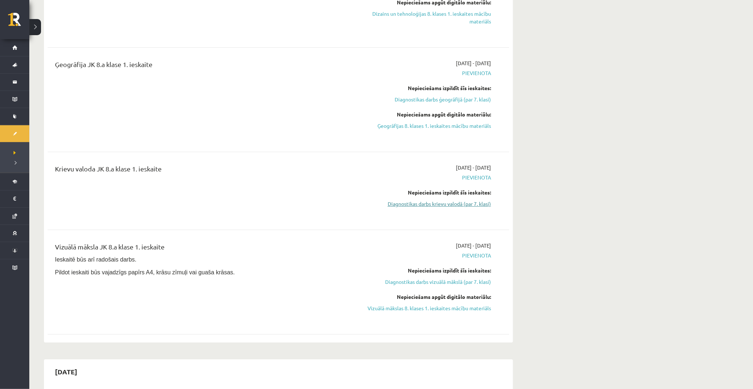
click at [451, 203] on link "Diagnostikas darbs krievu valodā (par 7. klasi)" at bounding box center [422, 204] width 138 height 8
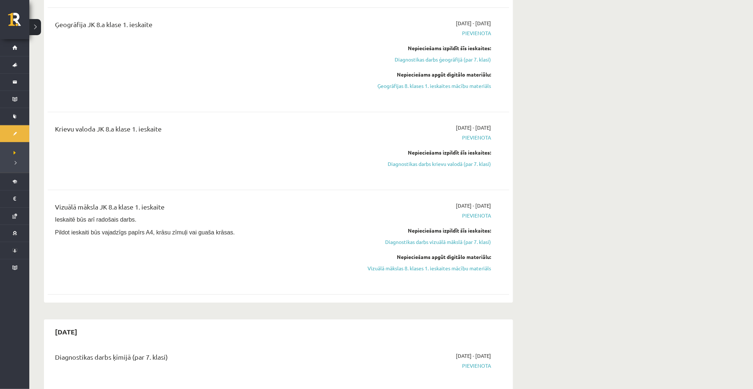
scroll to position [1067, 0]
click at [419, 165] on link "Diagnostikas darbs krievu valodā (par 7. klasi)" at bounding box center [422, 163] width 138 height 8
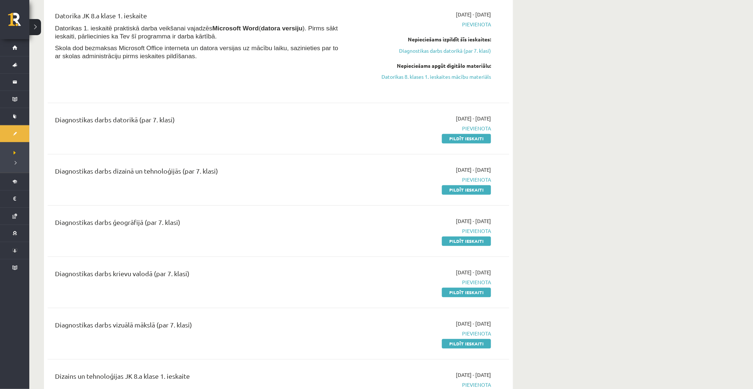
scroll to position [579, 0]
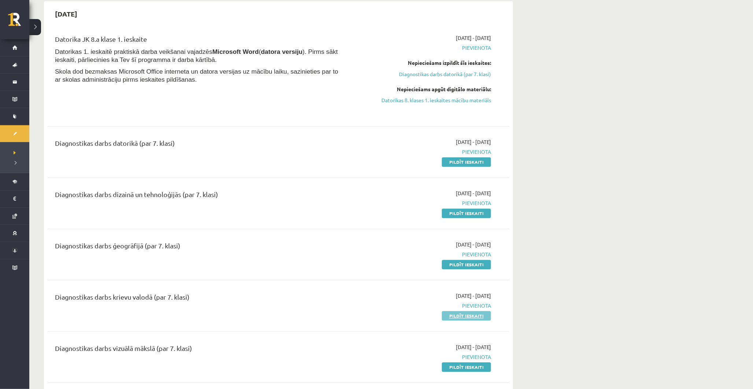
click at [456, 313] on link "Pildīt ieskaiti" at bounding box center [466, 316] width 49 height 10
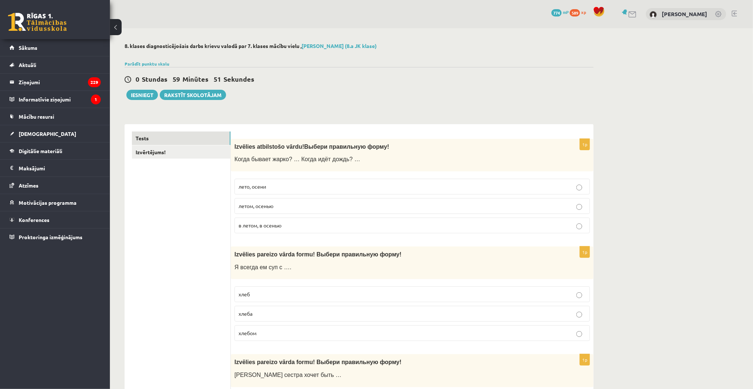
click at [274, 186] on p "лето, осени" at bounding box center [411, 187] width 347 height 8
click at [276, 206] on p "летом, осенью" at bounding box center [411, 206] width 347 height 8
click at [173, 154] on link "Izvērtējums!" at bounding box center [181, 152] width 99 height 14
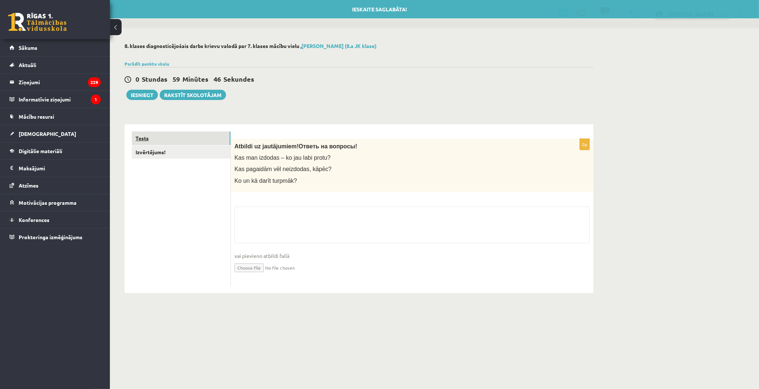
click at [171, 139] on link "Tests" at bounding box center [181, 138] width 99 height 14
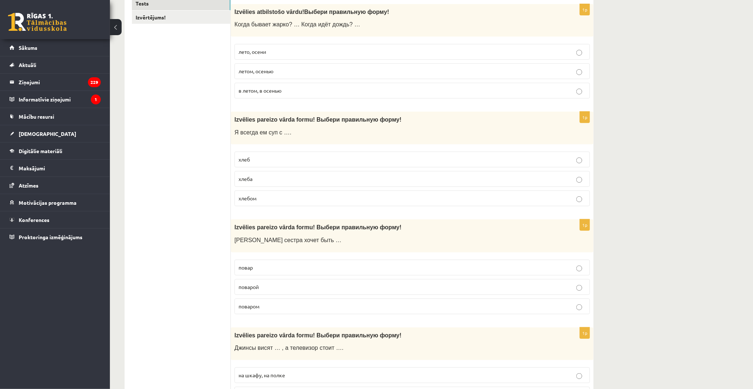
scroll to position [163, 0]
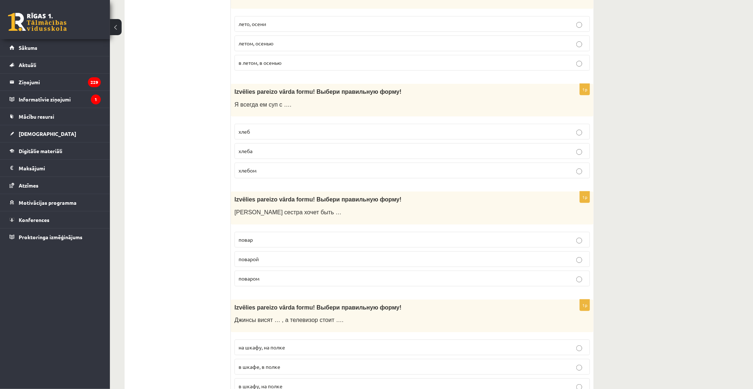
click at [270, 171] on p "хлебом" at bounding box center [411, 171] width 347 height 8
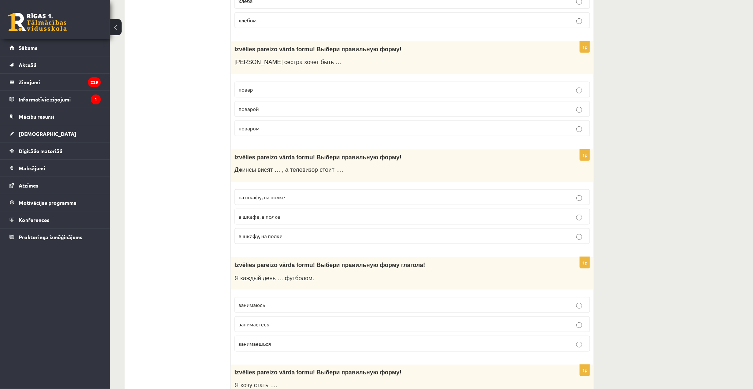
scroll to position [325, 0]
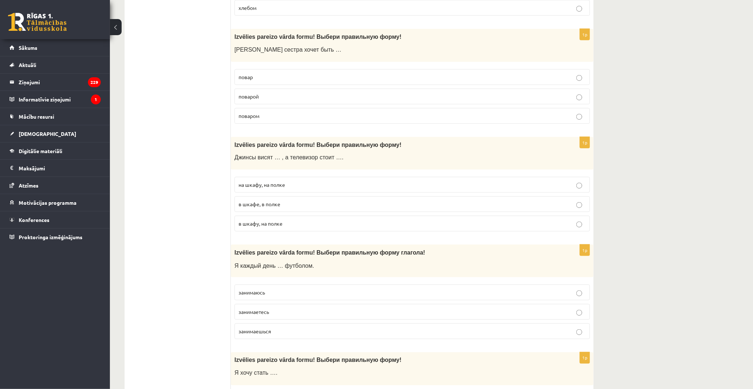
click at [259, 110] on label "поваром" at bounding box center [411, 116] width 355 height 16
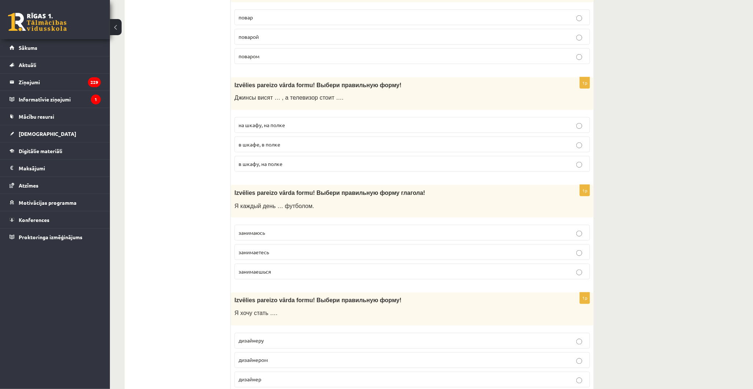
scroll to position [407, 0]
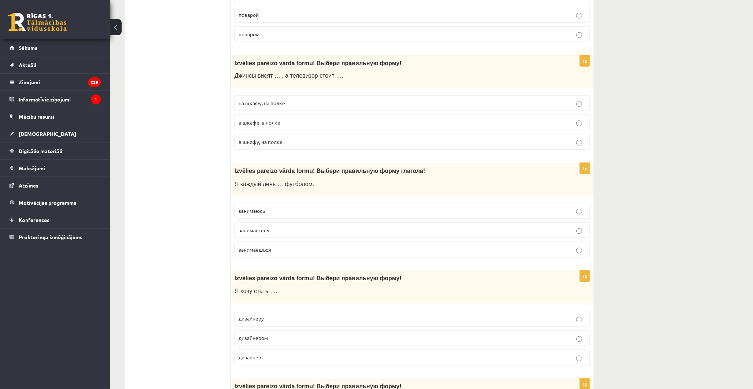
click at [270, 103] on span "на шкафу, на полке" at bounding box center [261, 103] width 47 height 7
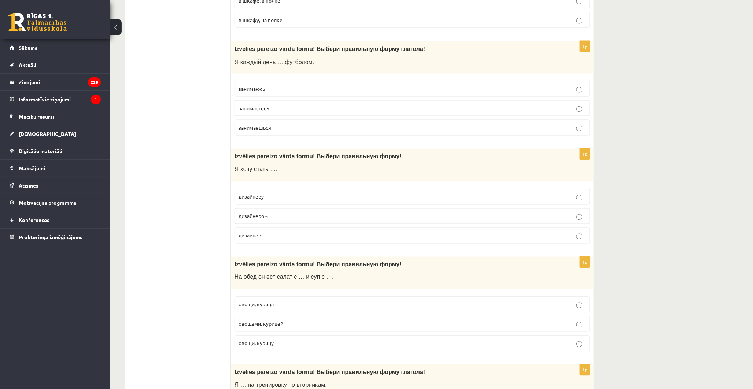
click at [262, 93] on label "занимаюсь" at bounding box center [411, 89] width 355 height 16
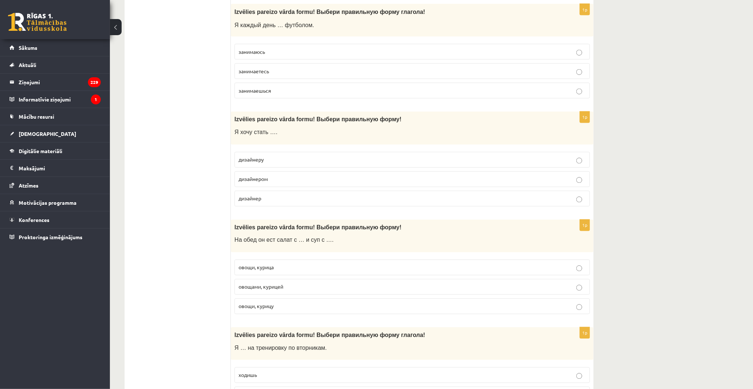
scroll to position [569, 0]
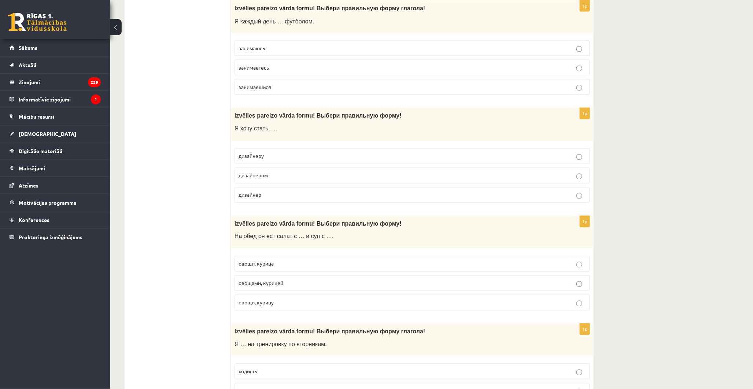
click at [271, 179] on p "дизайнером" at bounding box center [411, 176] width 347 height 8
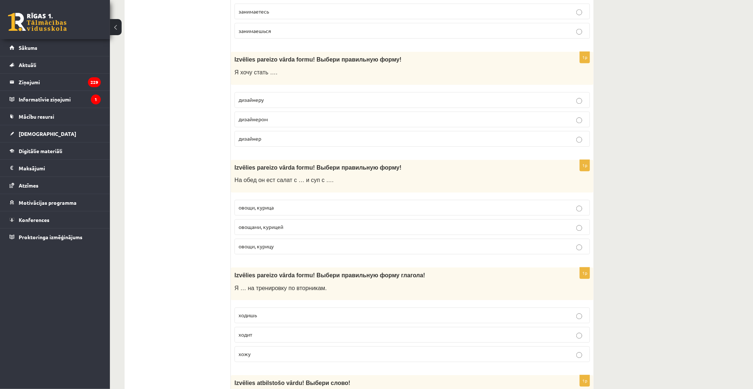
scroll to position [651, 0]
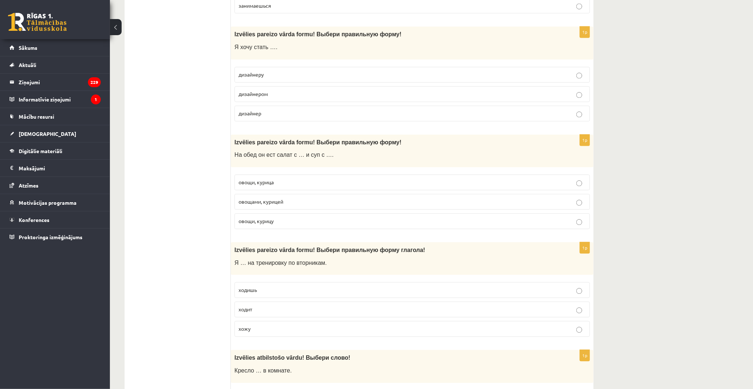
click at [272, 202] on span "овощами, курицей" at bounding box center [260, 201] width 45 height 7
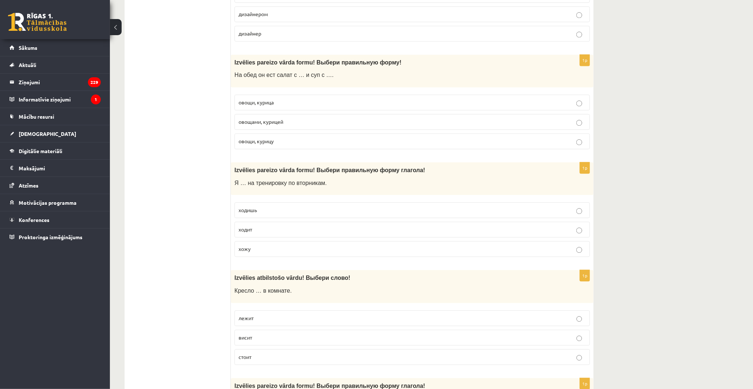
scroll to position [732, 0]
click at [255, 248] on p "хожу" at bounding box center [411, 248] width 347 height 8
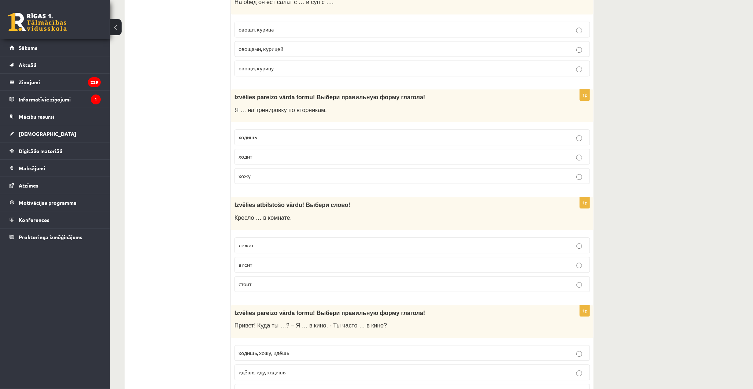
scroll to position [814, 0]
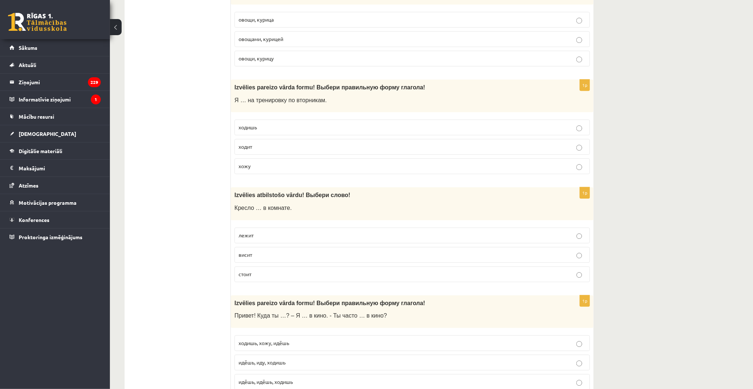
click at [266, 273] on p "стоит" at bounding box center [411, 274] width 347 height 8
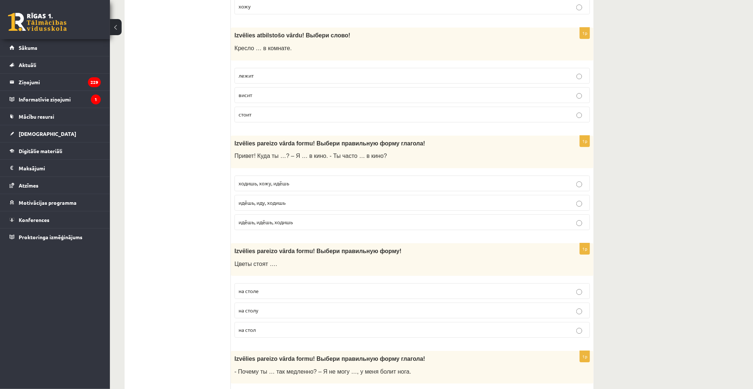
scroll to position [976, 0]
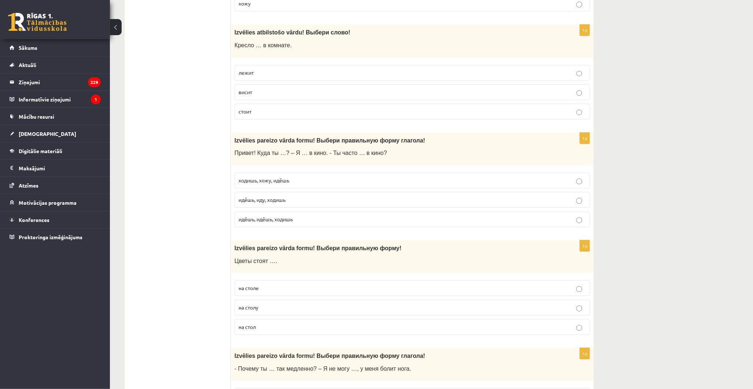
click at [280, 203] on span "идёшь, иду, ходишь" at bounding box center [261, 199] width 47 height 7
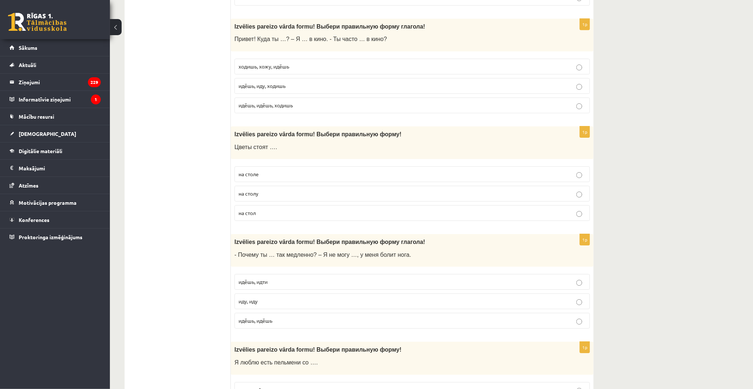
scroll to position [1099, 0]
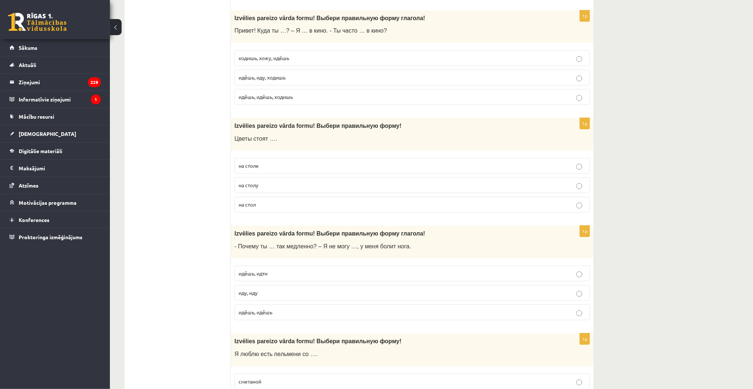
click at [275, 170] on p "на столе" at bounding box center [411, 166] width 347 height 8
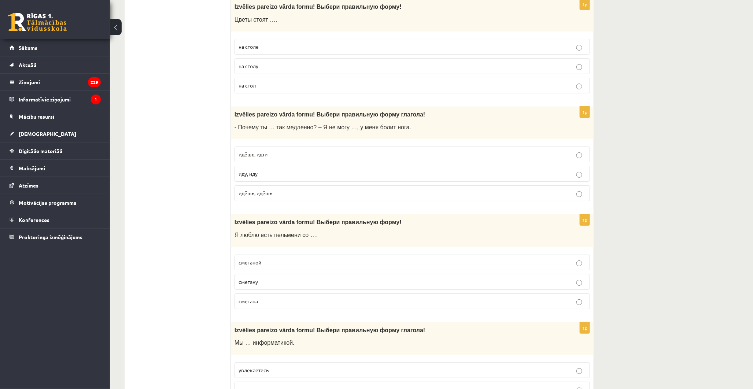
scroll to position [1221, 0]
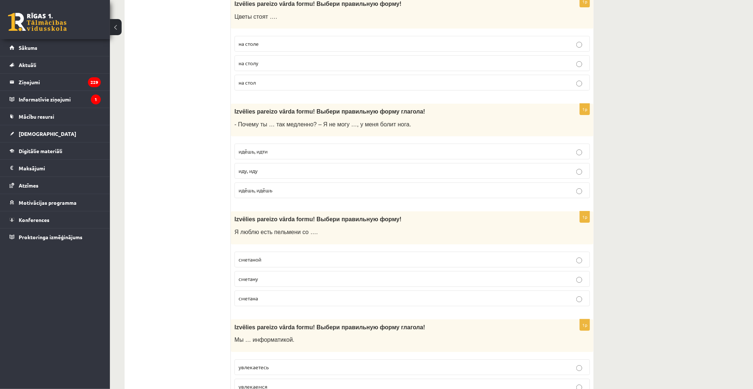
click at [266, 158] on label "идёшь, идти" at bounding box center [411, 152] width 355 height 16
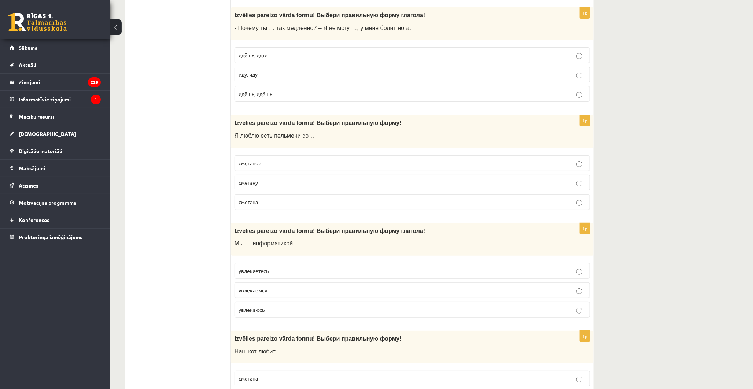
scroll to position [1343, 0]
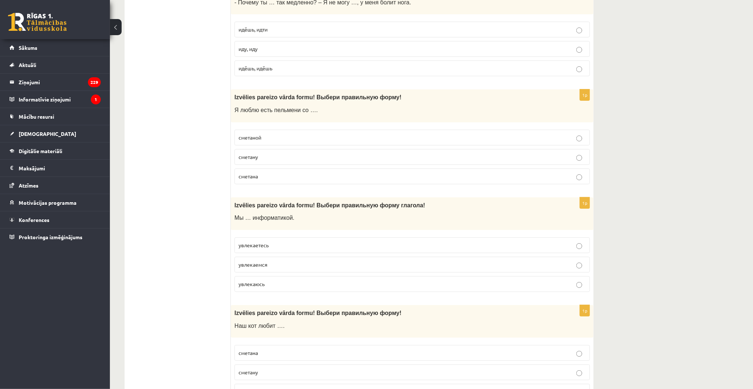
click at [263, 141] on p "сметаной" at bounding box center [411, 138] width 347 height 8
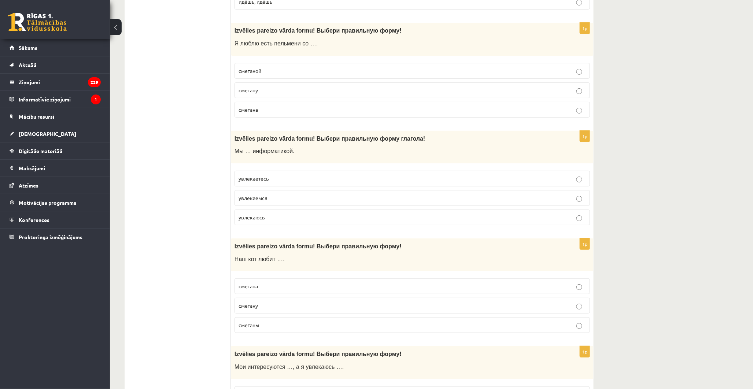
scroll to position [1424, 0]
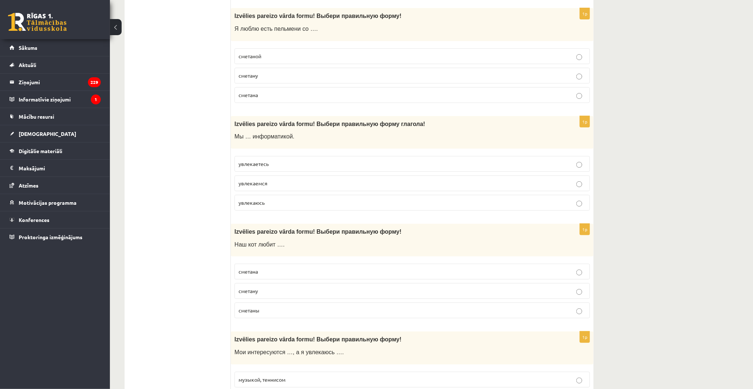
click at [257, 182] on p "увлекаемся" at bounding box center [411, 183] width 347 height 8
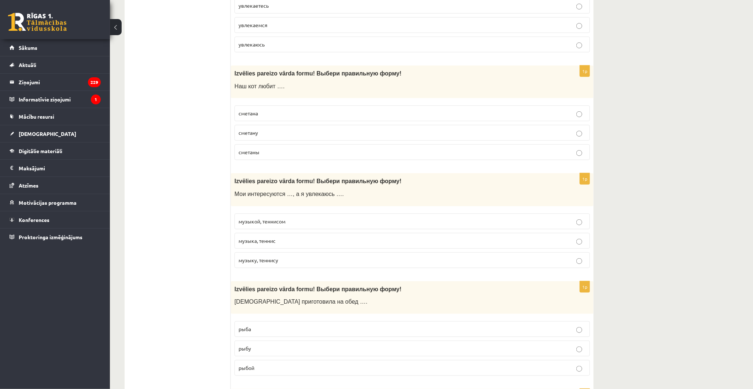
scroll to position [1587, 0]
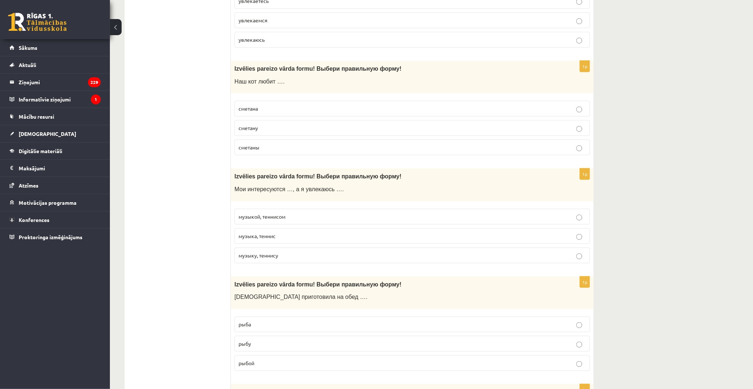
click at [192, 183] on ul "Tests Izvērtējums!" at bounding box center [181, 108] width 99 height 3126
click at [297, 217] on p "музыкой, теннисом" at bounding box center [411, 217] width 347 height 8
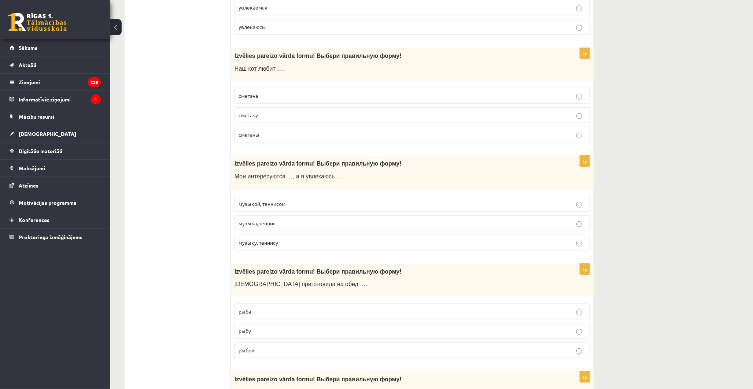
scroll to position [1749, 0]
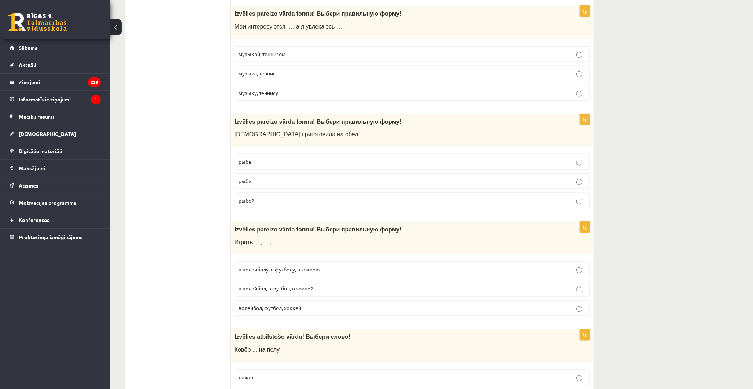
click at [262, 185] on p "рыбу" at bounding box center [411, 181] width 347 height 8
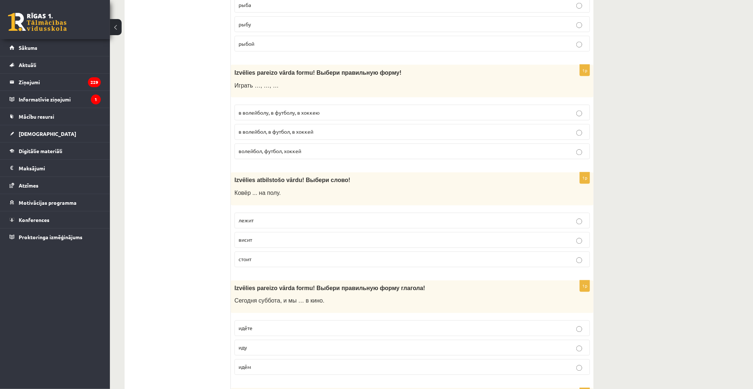
scroll to position [1912, 0]
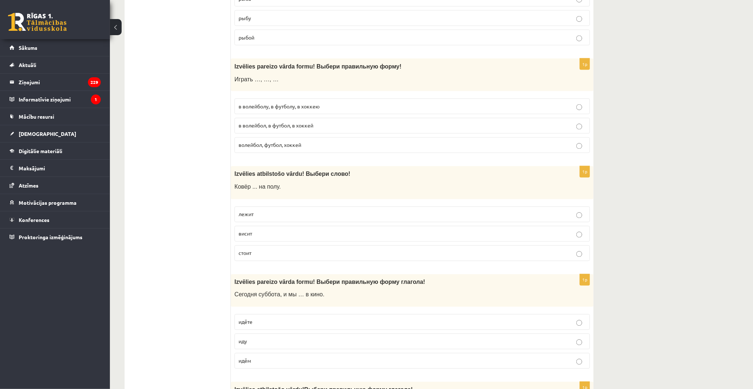
click at [259, 217] on p "лежит" at bounding box center [411, 215] width 347 height 8
click at [278, 148] on span "волейбол, футбол, хоккей" at bounding box center [269, 145] width 63 height 7
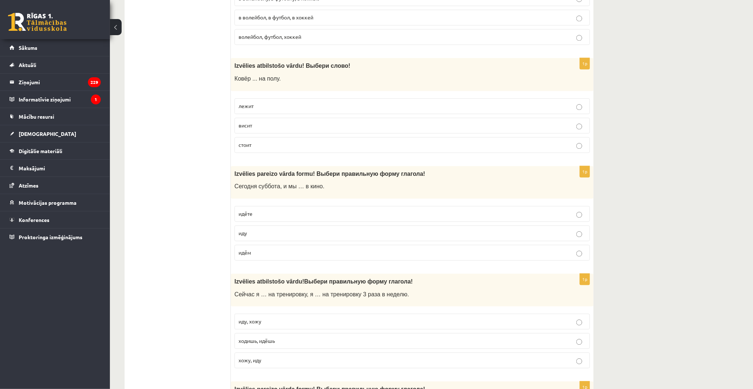
scroll to position [2034, 0]
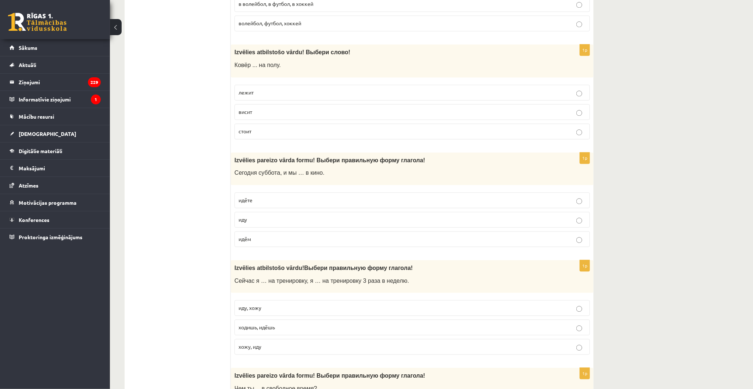
click at [272, 242] on p "идём" at bounding box center [411, 239] width 347 height 8
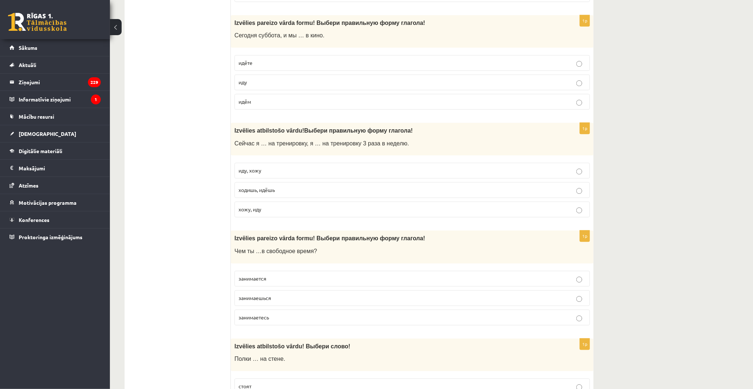
scroll to position [2197, 0]
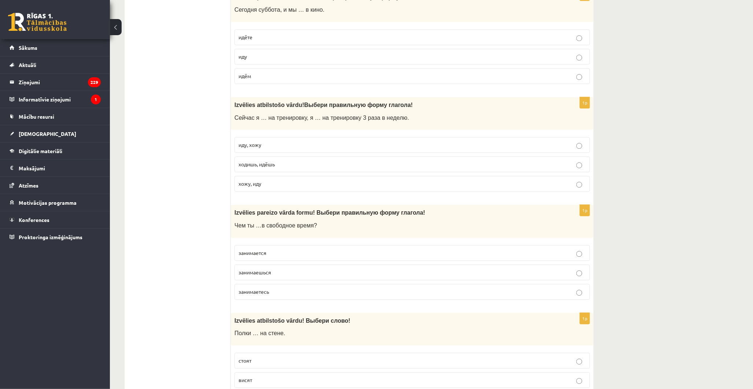
click at [276, 149] on p "иду, хожу" at bounding box center [411, 145] width 347 height 8
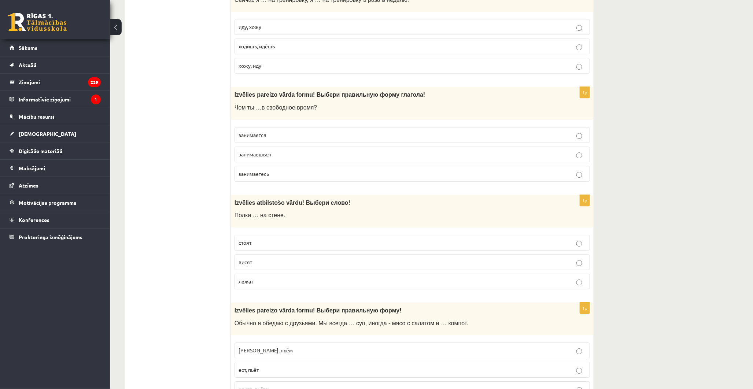
scroll to position [2360, 0]
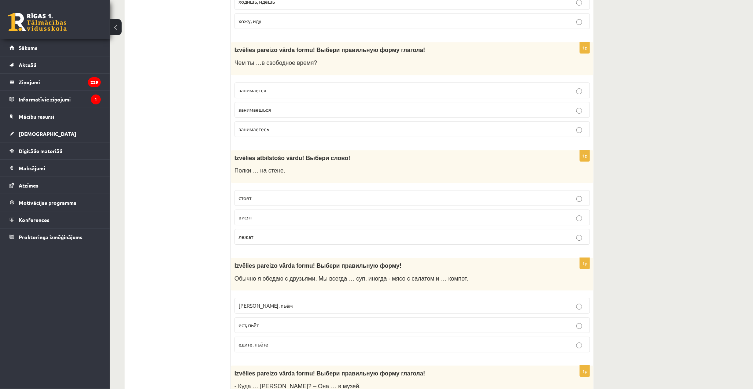
click at [279, 118] on label "занимаешься" at bounding box center [411, 110] width 355 height 16
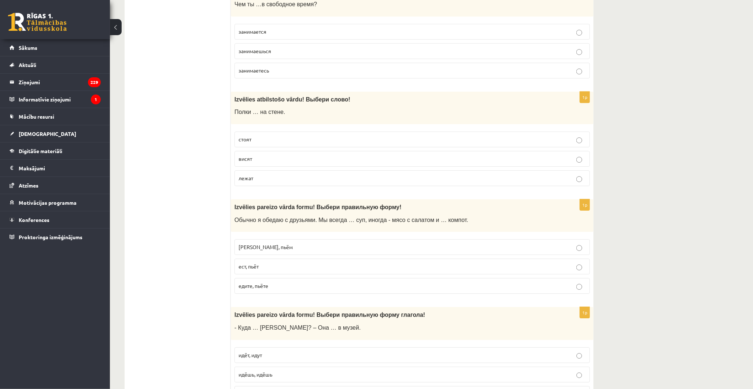
scroll to position [2441, 0]
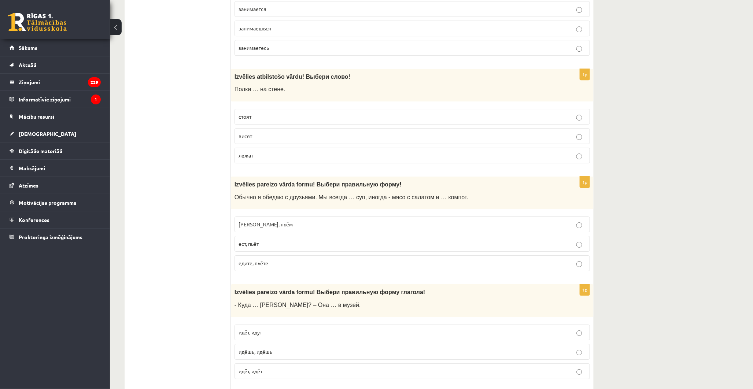
click at [268, 120] on p "стоят" at bounding box center [411, 117] width 347 height 8
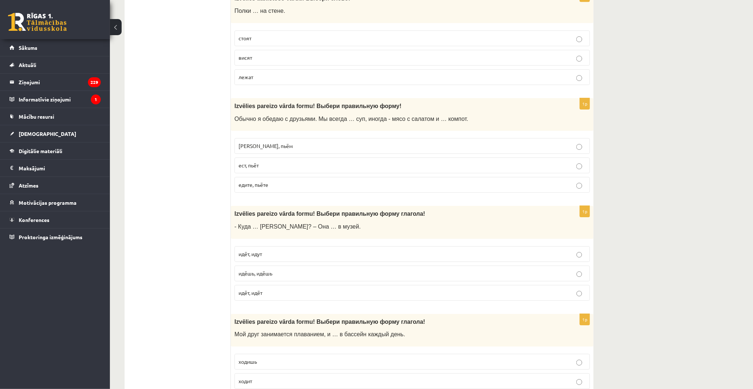
scroll to position [2523, 0]
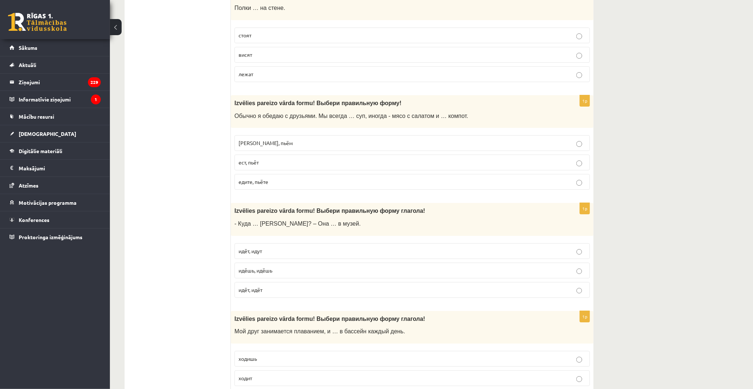
click at [252, 146] on span "едим, пьём" at bounding box center [265, 143] width 54 height 7
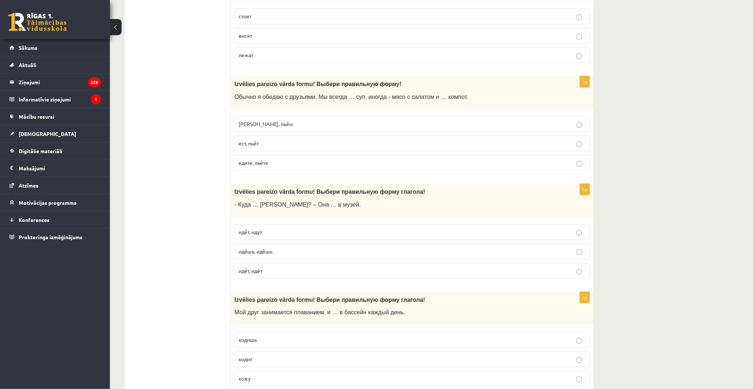
scroll to position [2645, 0]
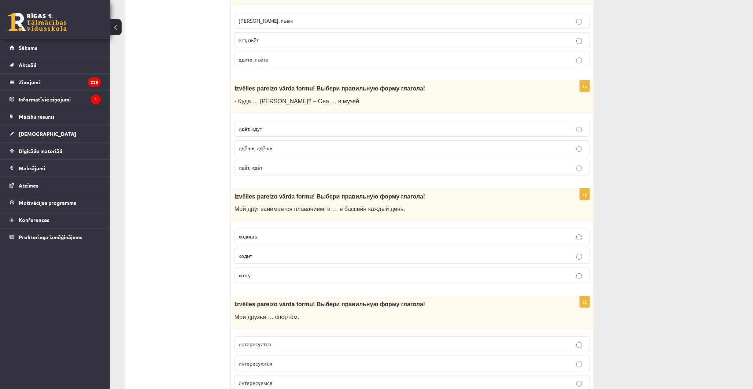
click at [269, 171] on p "идёт, идёт" at bounding box center [411, 168] width 347 height 8
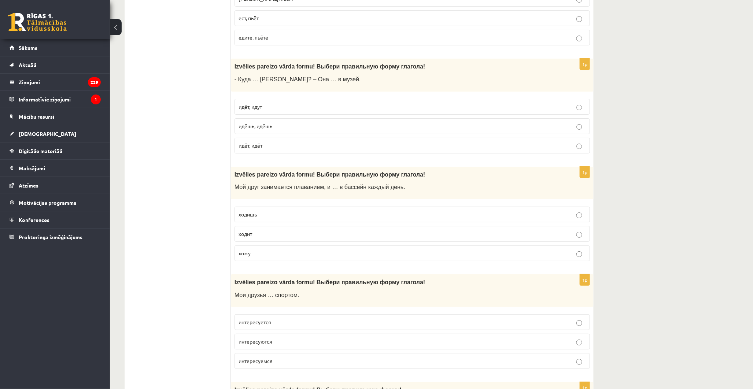
scroll to position [2767, 0]
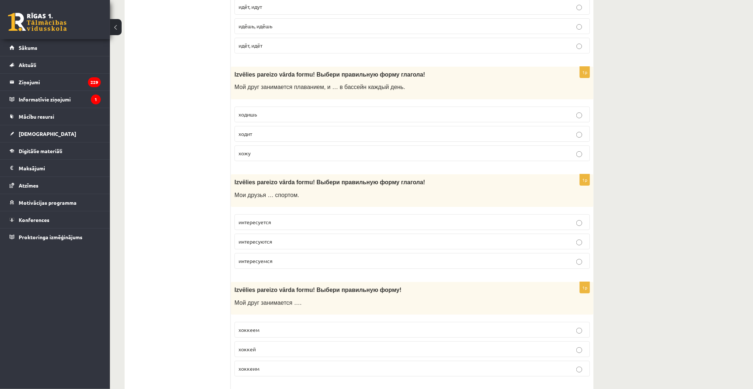
click at [264, 138] on p "ходит" at bounding box center [411, 134] width 347 height 8
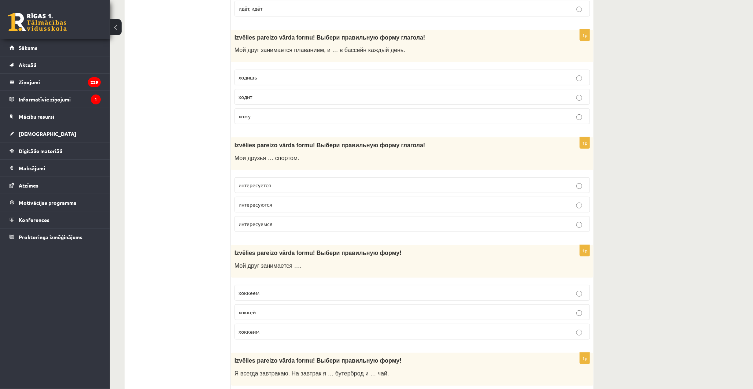
scroll to position [2807, 0]
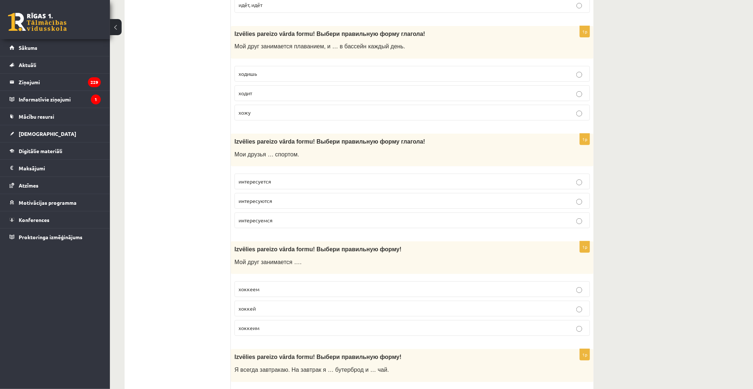
click at [267, 185] on span "интересуется" at bounding box center [254, 181] width 33 height 7
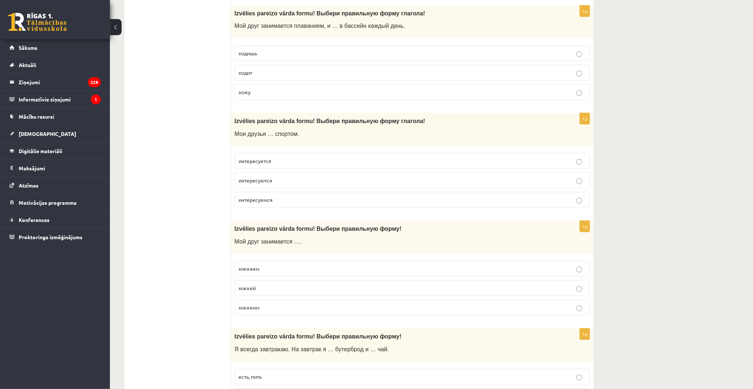
scroll to position [2897, 0]
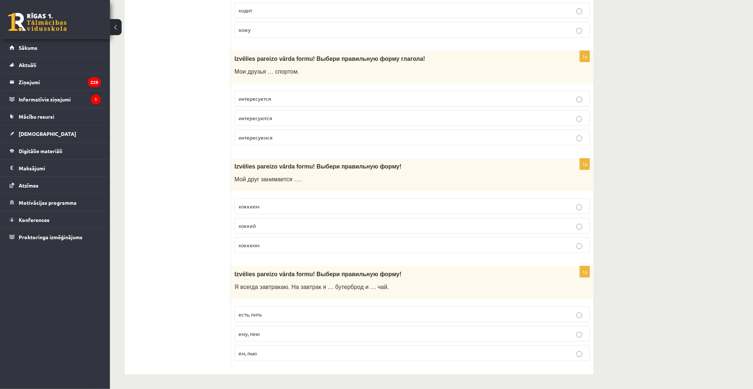
click at [257, 116] on span "интересуются" at bounding box center [255, 118] width 34 height 7
click at [276, 209] on p "хоккеем" at bounding box center [411, 207] width 347 height 8
click at [256, 350] on span "ем, пью" at bounding box center [247, 353] width 18 height 7
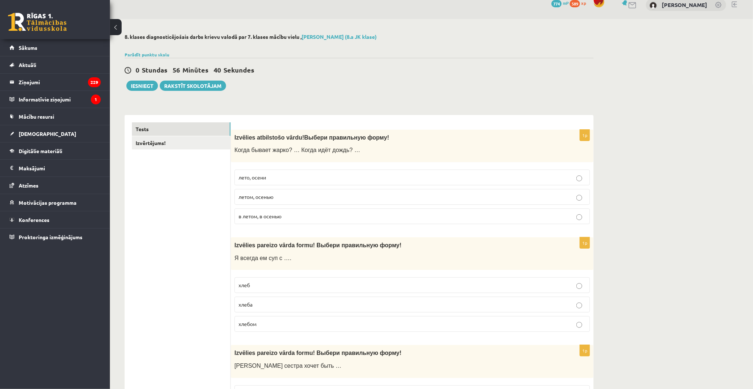
scroll to position [8, 0]
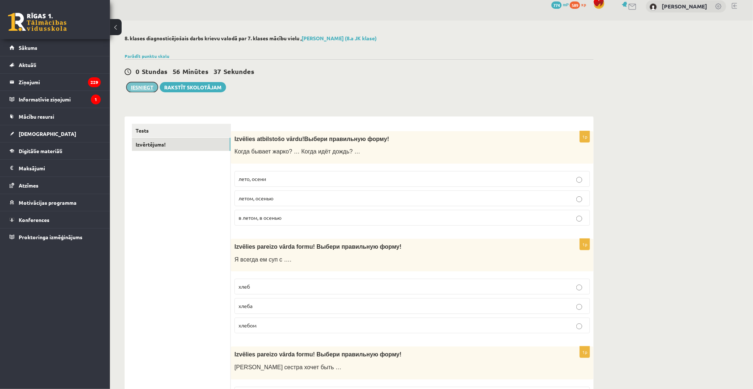
click at [148, 84] on button "Iesniegt" at bounding box center [141, 87] width 31 height 10
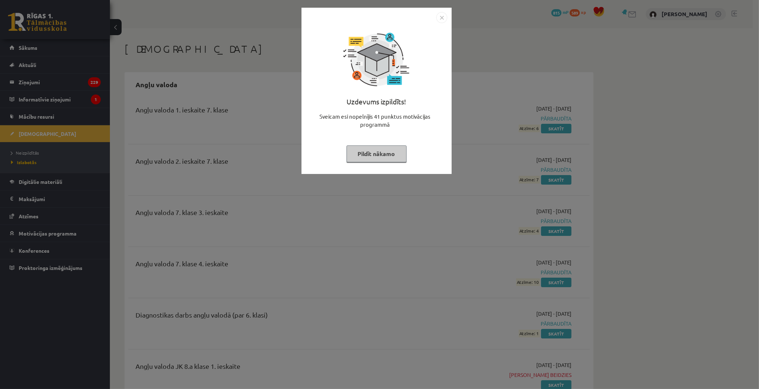
click at [380, 149] on button "Pildīt nākamo" at bounding box center [376, 153] width 60 height 17
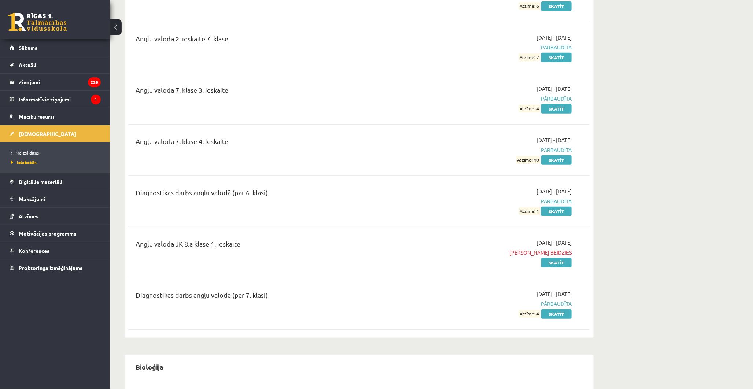
scroll to position [325, 0]
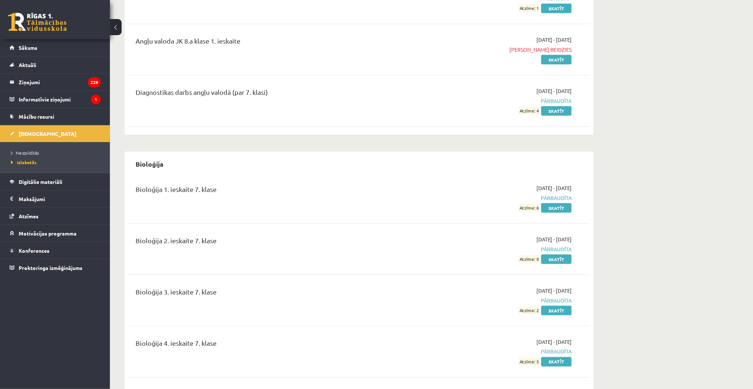
click at [23, 145] on ul "Neizpildītās [GEOGRAPHIC_DATA]" at bounding box center [55, 157] width 110 height 31
click at [24, 129] on link "[DEMOGRAPHIC_DATA]" at bounding box center [55, 133] width 91 height 17
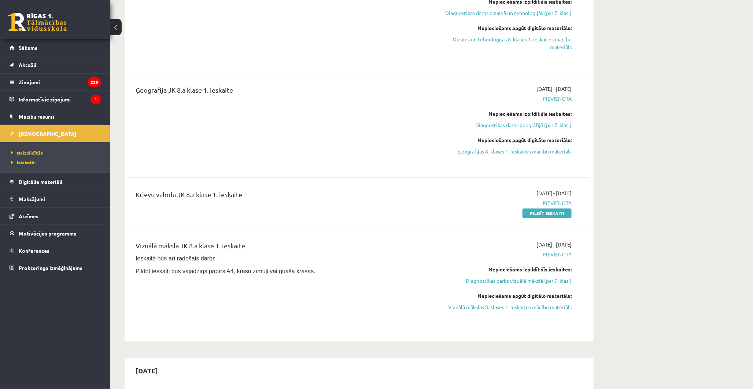
scroll to position [976, 0]
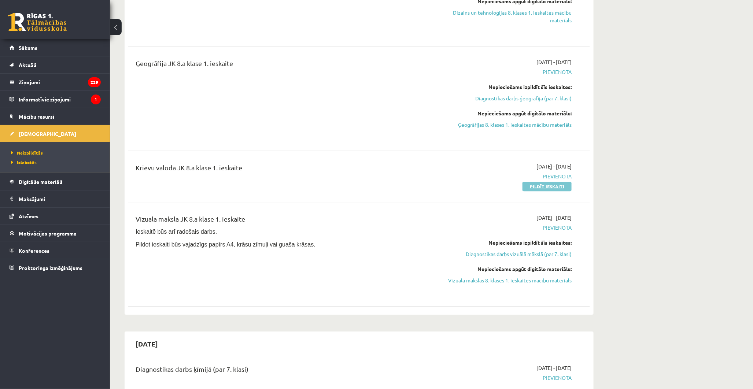
click at [556, 188] on link "Pildīt ieskaiti" at bounding box center [546, 187] width 49 height 10
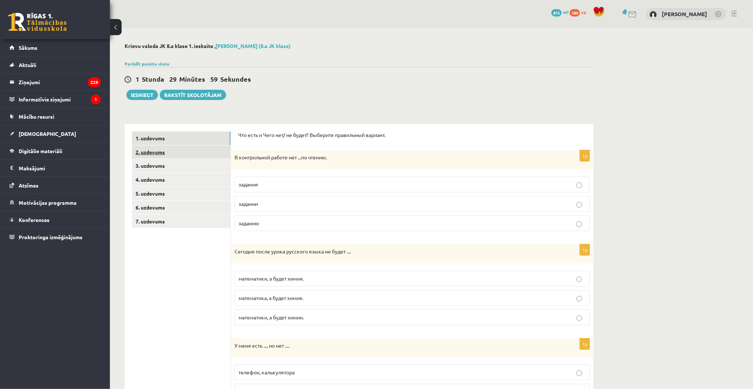
click at [160, 149] on link "2. uzdevums" at bounding box center [181, 152] width 99 height 14
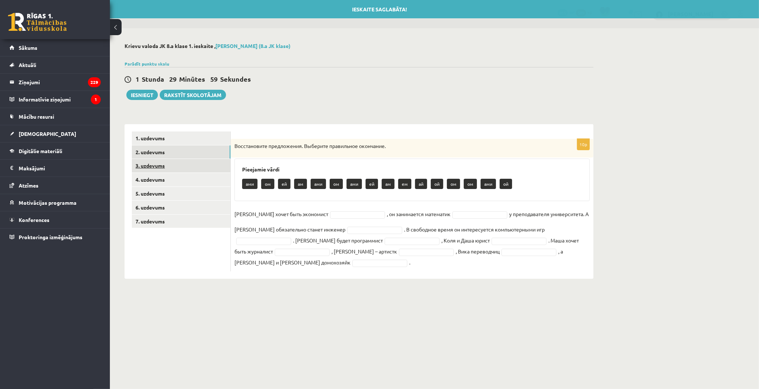
drag, startPoint x: 160, startPoint y: 166, endPoint x: 160, endPoint y: 171, distance: 5.1
click at [160, 166] on link "3. uzdevums" at bounding box center [181, 166] width 99 height 14
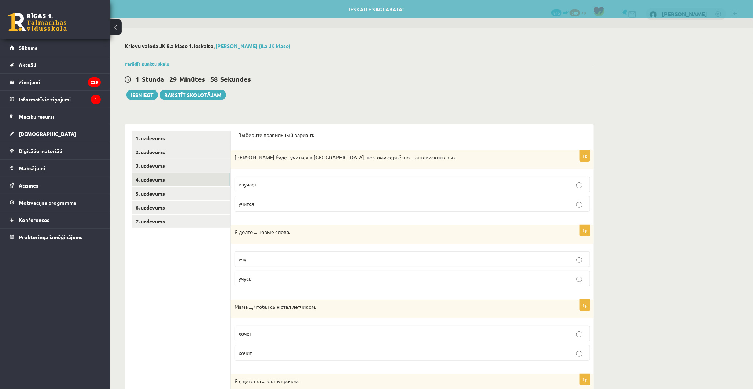
click at [161, 180] on link "4. uzdevums" at bounding box center [181, 180] width 99 height 14
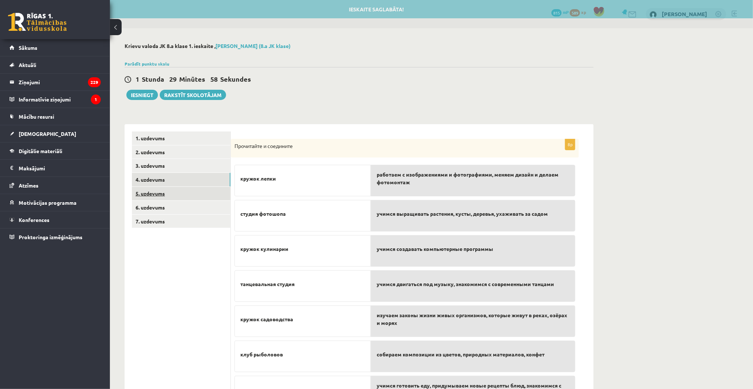
click at [160, 197] on link "5. uzdevums" at bounding box center [181, 194] width 99 height 14
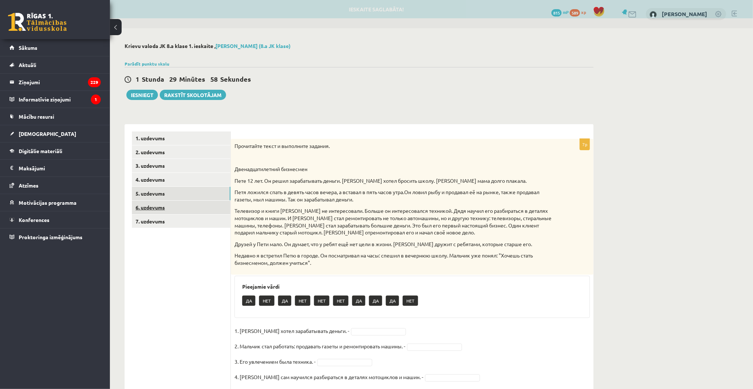
click at [159, 206] on link "6. uzdevums" at bounding box center [181, 208] width 99 height 14
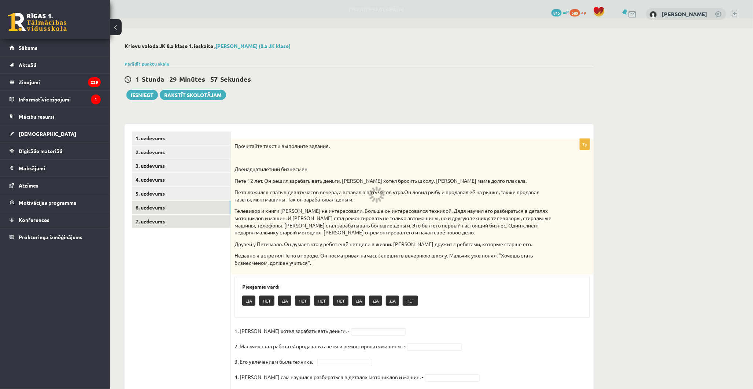
click at [158, 216] on link "7. uzdevums" at bounding box center [181, 222] width 99 height 14
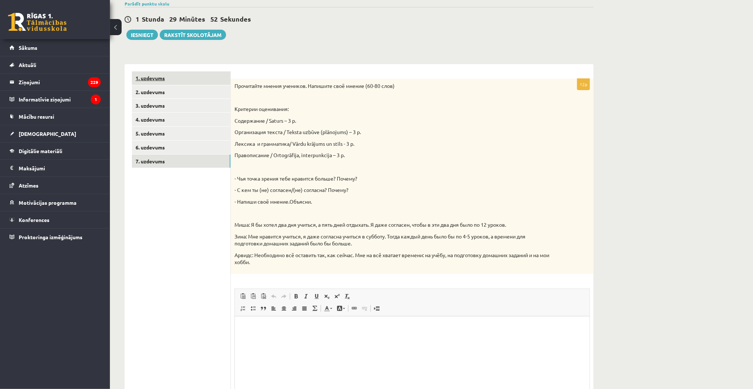
click at [177, 80] on link "1. uzdevums" at bounding box center [181, 78] width 99 height 14
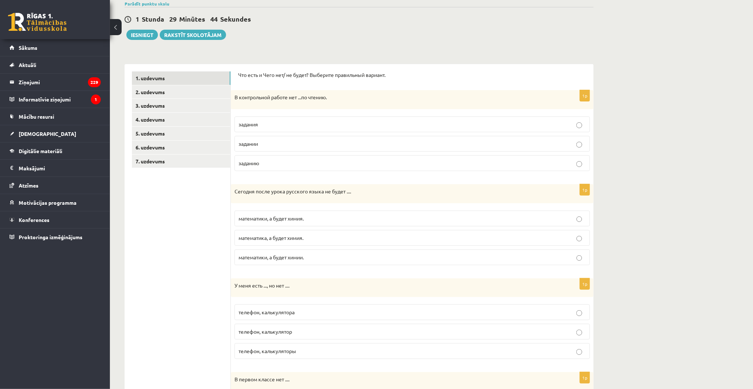
click at [277, 125] on p "задания" at bounding box center [411, 124] width 347 height 8
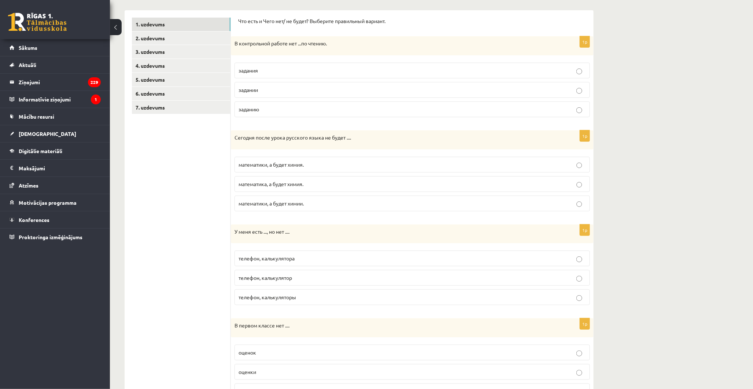
scroll to position [141, 0]
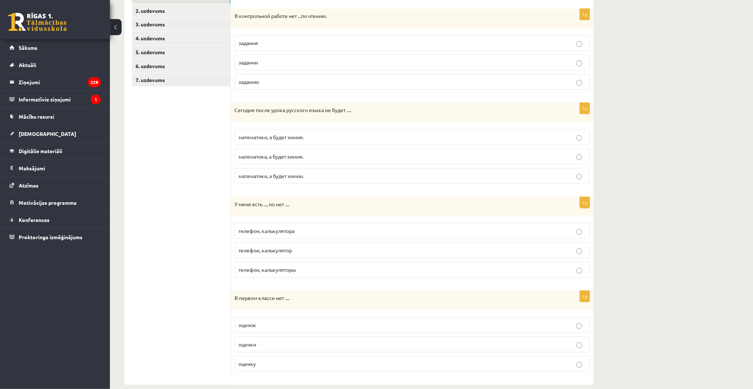
click at [295, 136] on span "математики, а будет химия." at bounding box center [270, 137] width 65 height 7
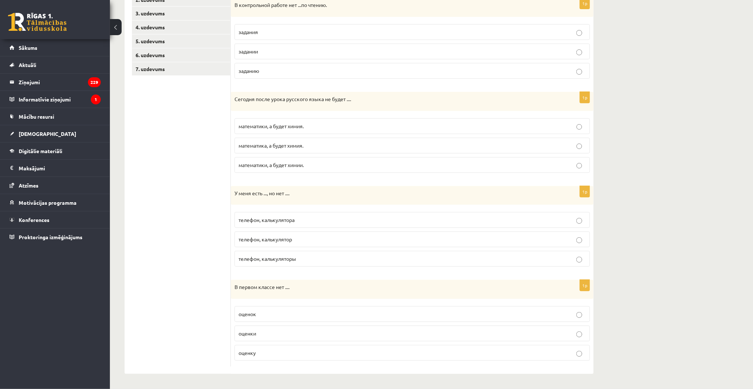
scroll to position [153, 0]
click at [305, 222] on p "телефон, калькулятора" at bounding box center [411, 220] width 347 height 8
click at [279, 314] on p "оценок" at bounding box center [411, 314] width 347 height 8
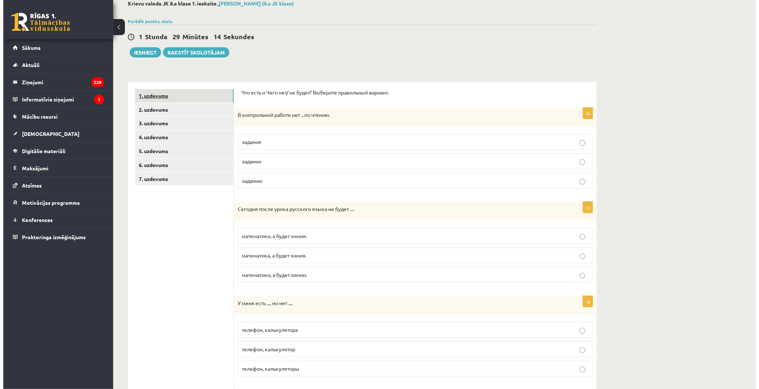
scroll to position [0, 0]
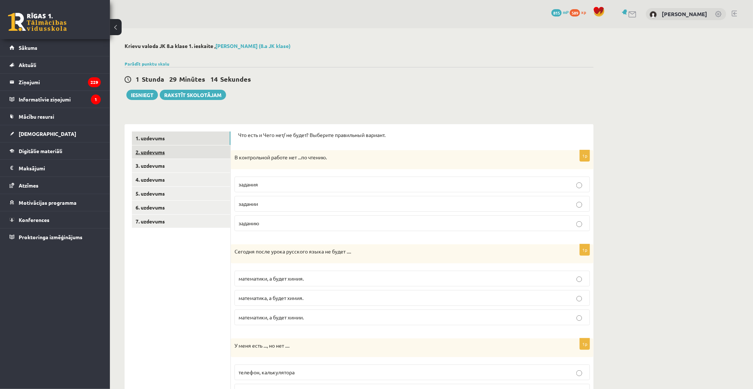
click at [167, 148] on link "2. uzdevums" at bounding box center [181, 152] width 99 height 14
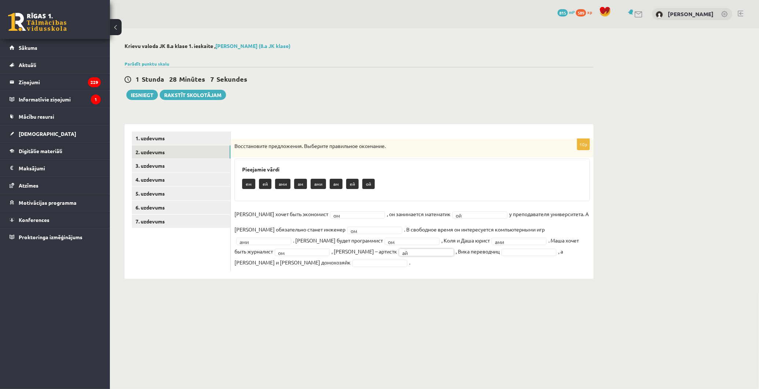
drag, startPoint x: 398, startPoint y: 251, endPoint x: 394, endPoint y: 257, distance: 6.6
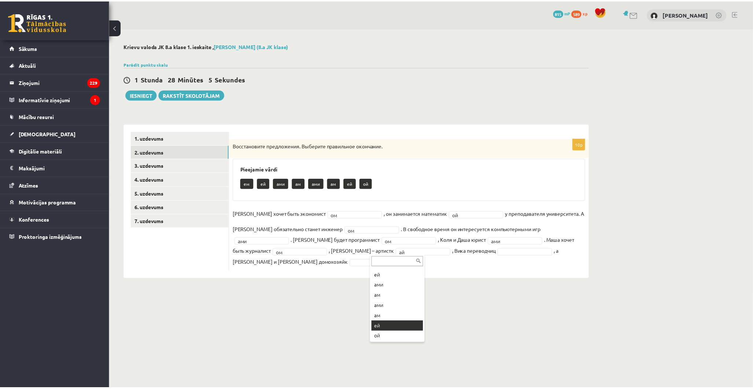
scroll to position [19, 0]
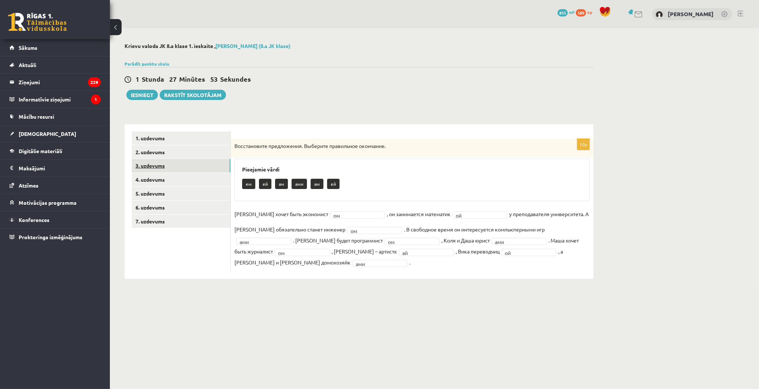
click at [160, 162] on link "3. uzdevums" at bounding box center [181, 166] width 99 height 14
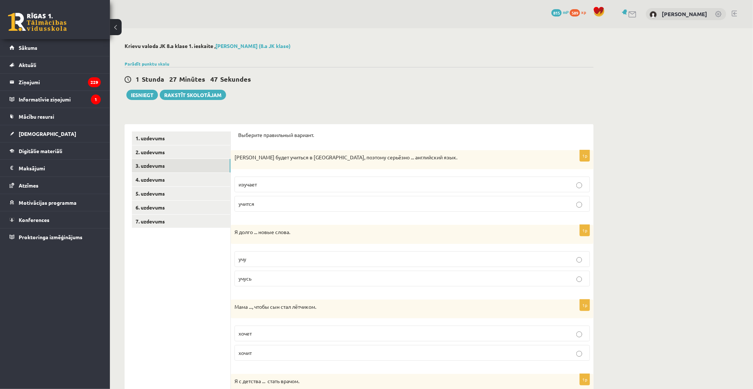
click at [296, 182] on p "изучает" at bounding box center [411, 185] width 347 height 8
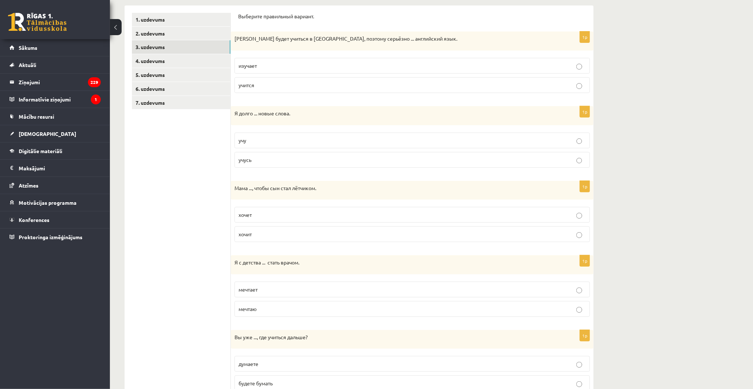
scroll to position [122, 0]
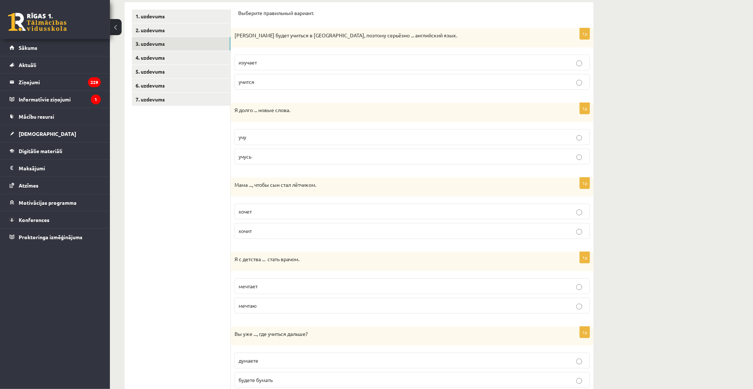
click at [270, 133] on p "учу" at bounding box center [411, 137] width 347 height 8
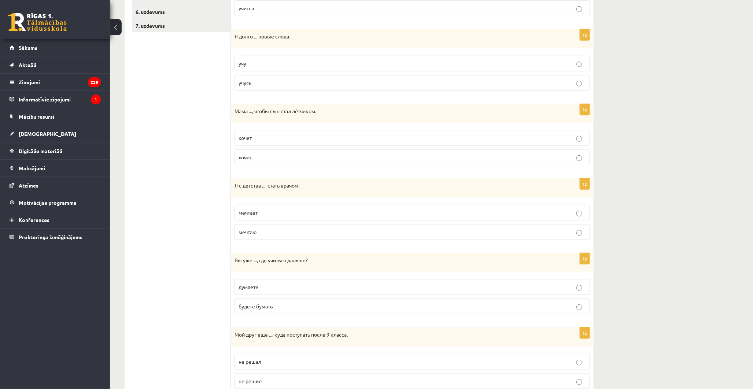
scroll to position [203, 0]
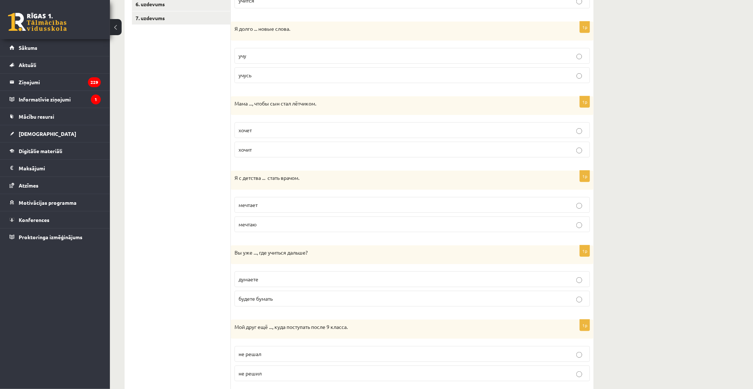
click at [261, 132] on p "хочет" at bounding box center [411, 130] width 347 height 8
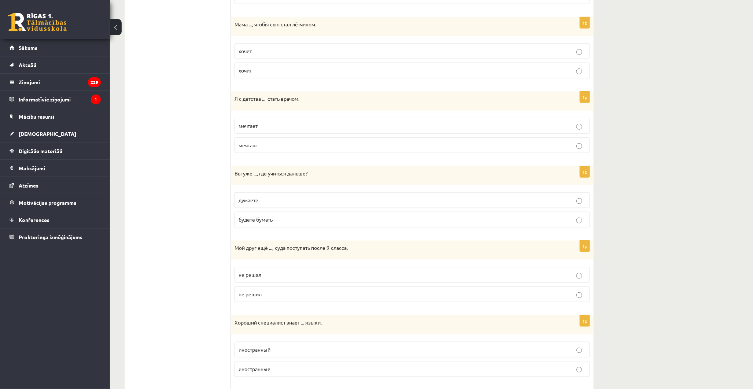
scroll to position [285, 0]
click at [263, 144] on p "мечтаю" at bounding box center [411, 143] width 347 height 8
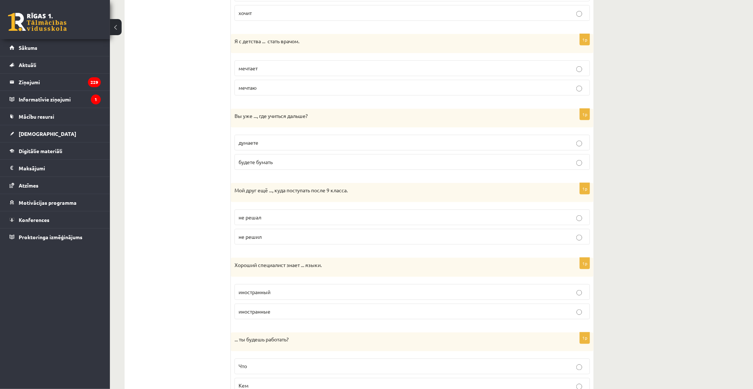
scroll to position [366, 0]
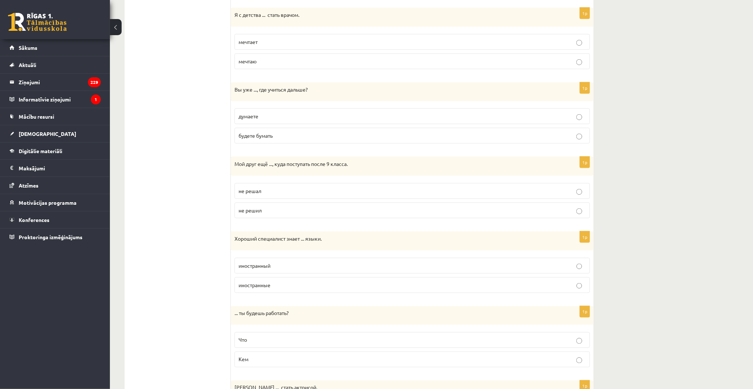
click at [259, 116] on p "думаете" at bounding box center [411, 116] width 347 height 8
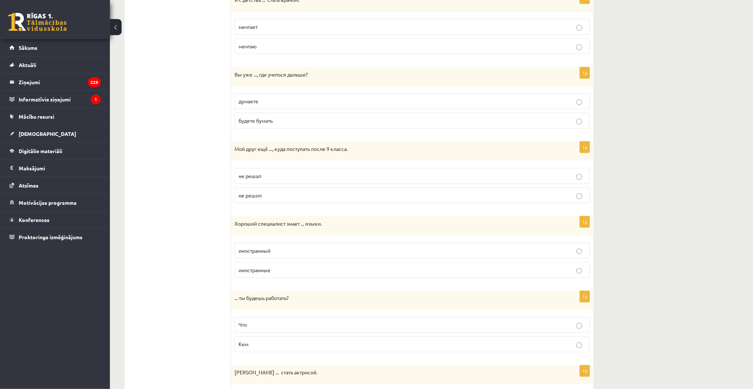
scroll to position [407, 0]
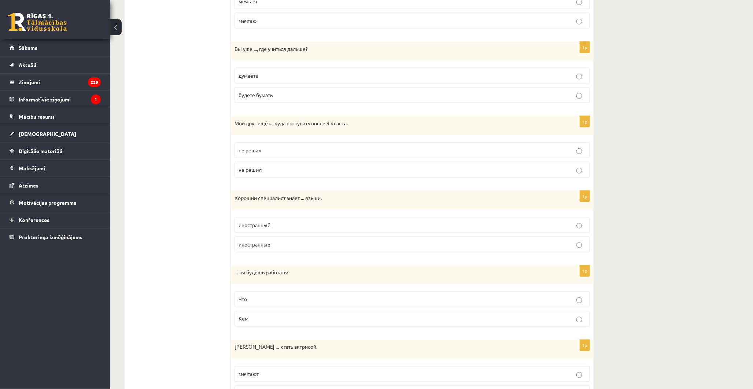
click at [266, 169] on p "не решил" at bounding box center [411, 170] width 347 height 8
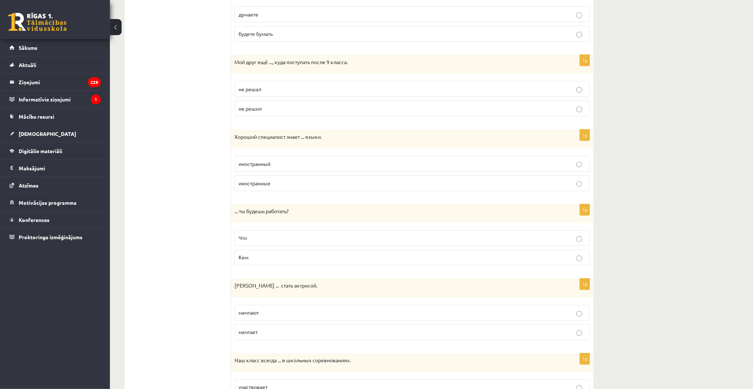
scroll to position [523, 0]
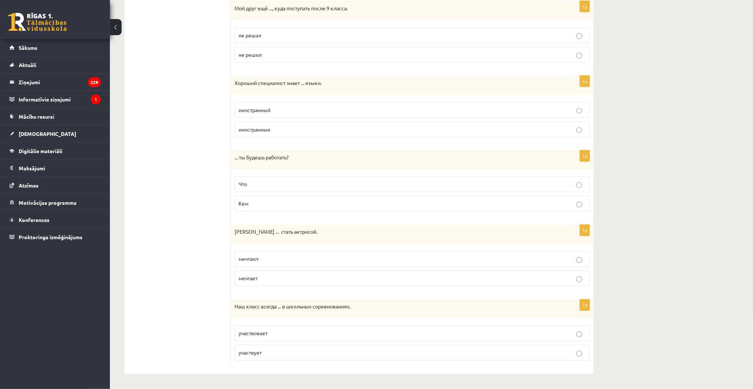
click at [248, 111] on span "иностранный" at bounding box center [254, 110] width 32 height 7
click at [323, 132] on p "иностранные" at bounding box center [411, 130] width 347 height 8
click at [265, 199] on label "Кем" at bounding box center [411, 204] width 355 height 16
click at [261, 279] on p "мечтает" at bounding box center [411, 279] width 347 height 8
click at [274, 354] on p "участвует" at bounding box center [411, 353] width 347 height 8
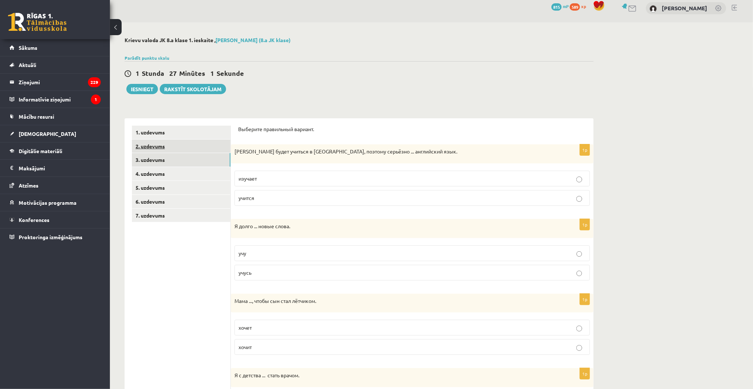
scroll to position [0, 0]
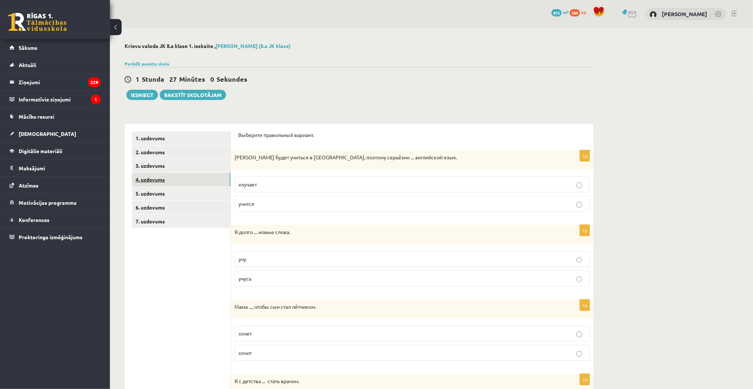
click at [155, 182] on link "4. uzdevums" at bounding box center [181, 180] width 99 height 14
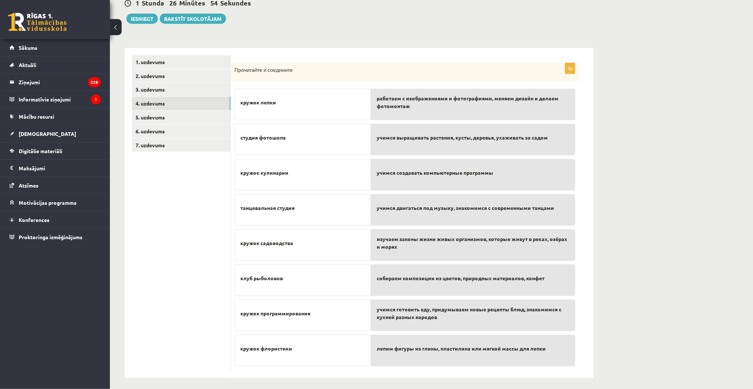
scroll to position [80, 0]
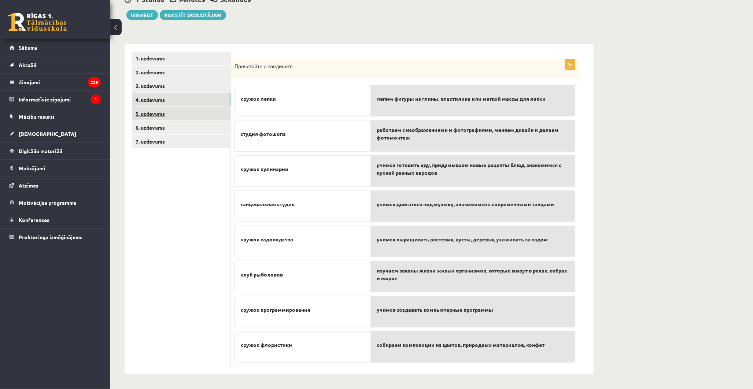
click at [188, 115] on link "5. uzdevums" at bounding box center [181, 114] width 99 height 14
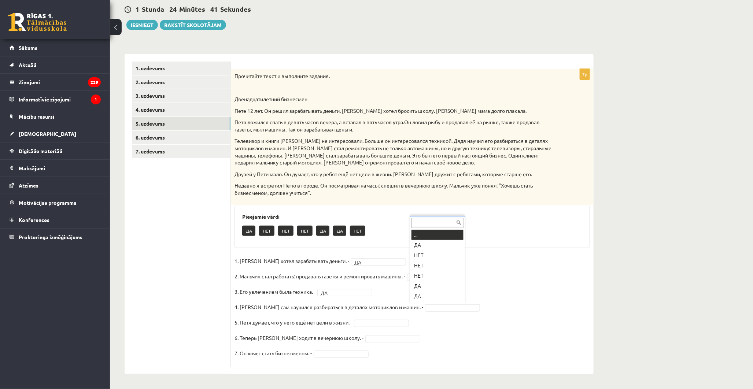
scroll to position [8, 0]
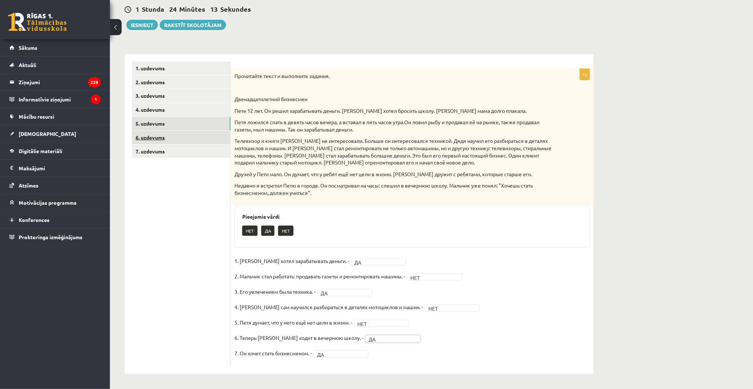
click at [137, 136] on link "6. uzdevums" at bounding box center [181, 138] width 99 height 14
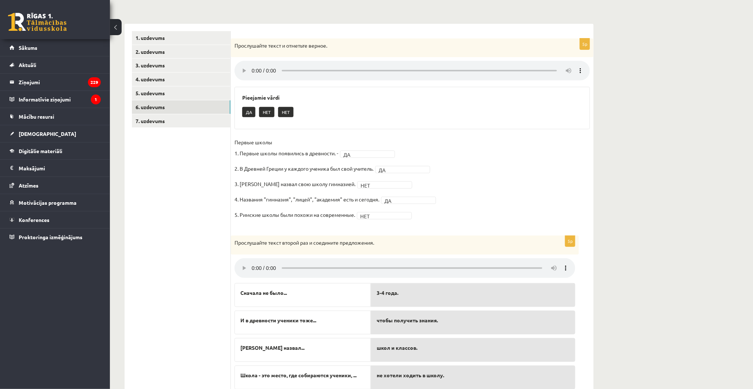
scroll to position [155, 0]
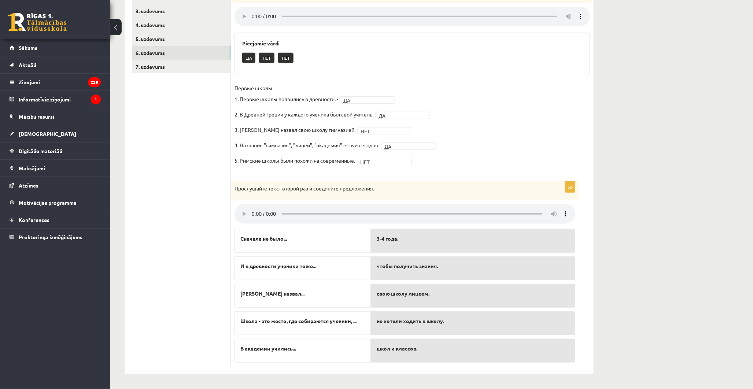
click at [379, 166] on fieldset "Первые школы 1. Первые школы появились в древности. - ДА ** 2. В Древней Греции…" at bounding box center [411, 126] width 355 height 88
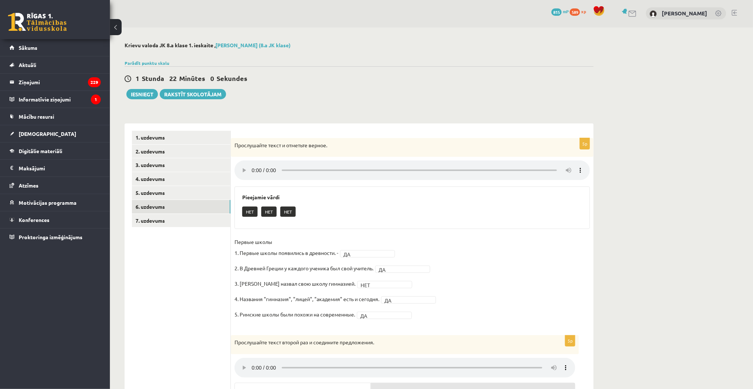
scroll to position [0, 0]
click at [159, 215] on link "7. uzdevums" at bounding box center [181, 222] width 99 height 14
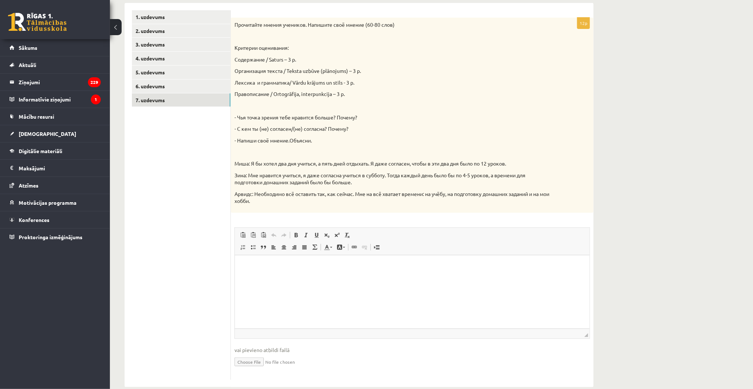
scroll to position [134, 0]
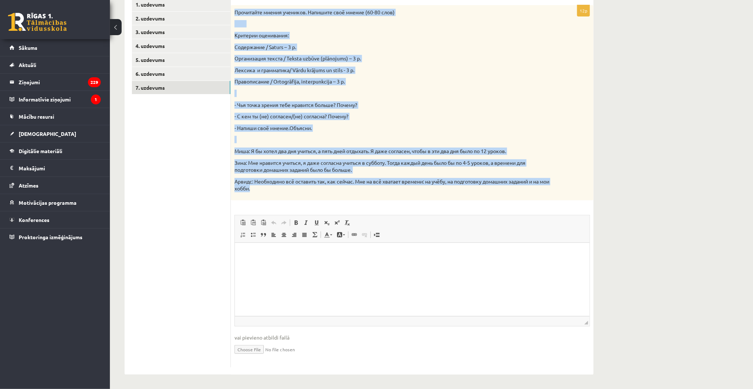
drag, startPoint x: 235, startPoint y: 9, endPoint x: 521, endPoint y: 193, distance: 340.0
click at [521, 193] on div "Прочитайте мнения учеников. Напишите своё мнение (60-80 слов) Критерии оцениван…" at bounding box center [412, 102] width 363 height 195
copy div "Прочитайте мнения учеников. Напишите своё мнение (60-80 слов) Критерии оцениван…"
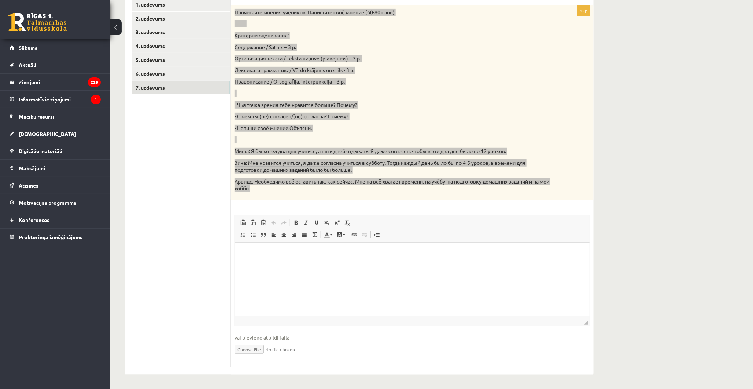
click at [279, 261] on html at bounding box center [411, 253] width 354 height 22
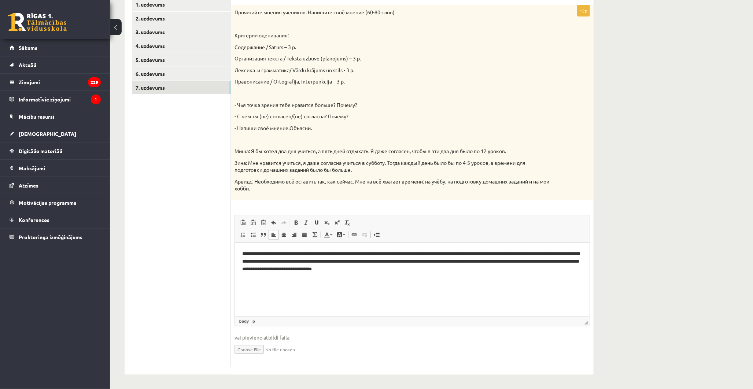
click at [181, 189] on ul "1. uzdevums 2. uzdevums 3. uzdevums 4. uzdevums 5. uzdevums 6. uzdevums 7. uzde…" at bounding box center [181, 183] width 99 height 370
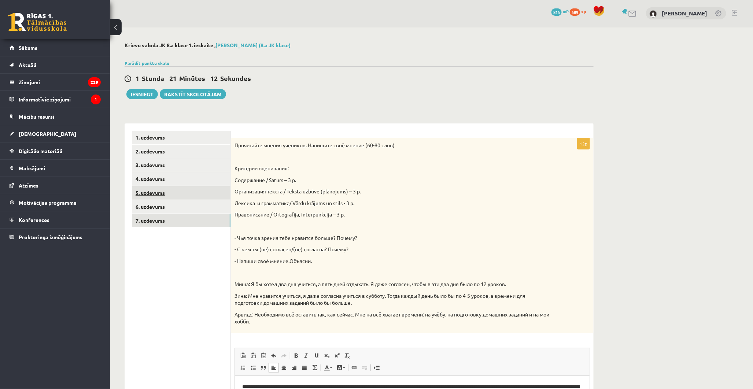
scroll to position [0, 0]
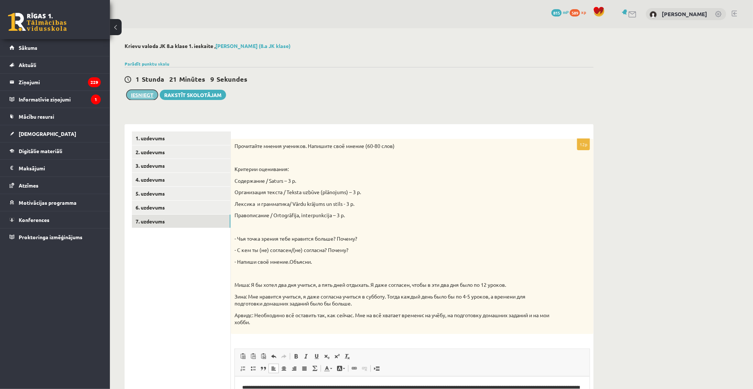
click at [145, 93] on button "Iesniegt" at bounding box center [141, 95] width 31 height 10
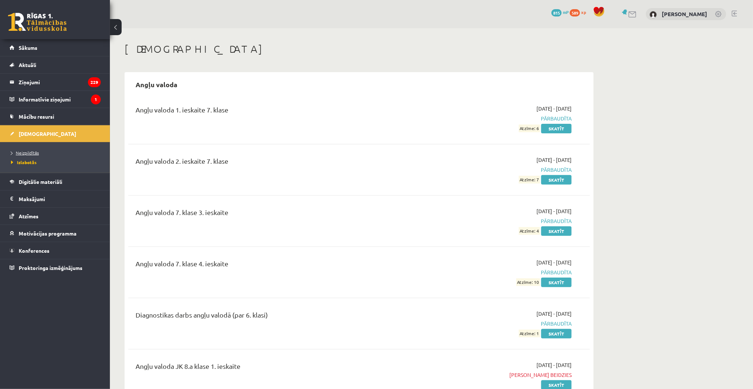
click at [37, 150] on link "Neizpildītās" at bounding box center [57, 152] width 92 height 7
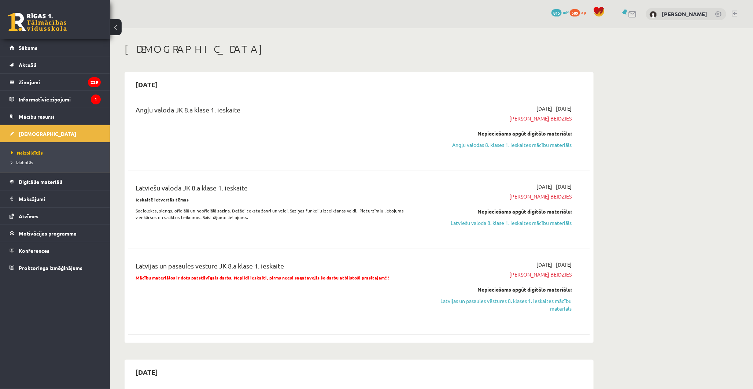
click at [33, 159] on link "Izlabotās" at bounding box center [57, 162] width 92 height 7
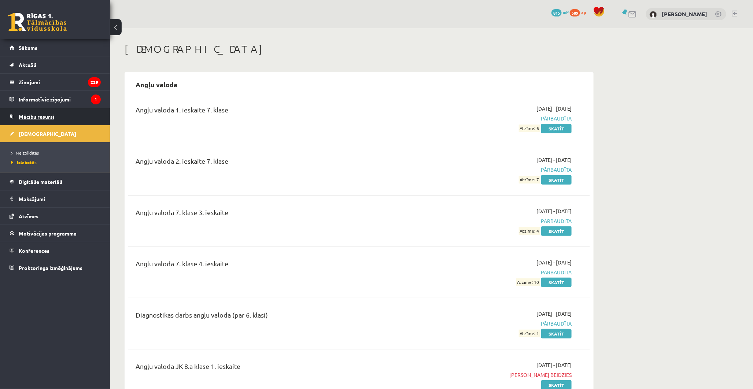
click at [41, 120] on link "Mācību resursi" at bounding box center [55, 116] width 91 height 17
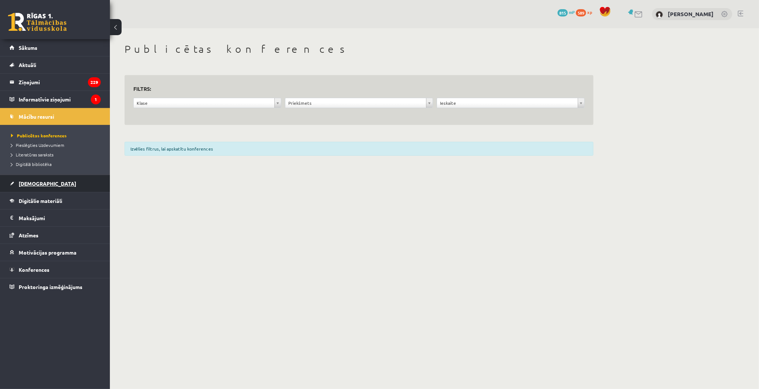
click at [28, 183] on span "[DEMOGRAPHIC_DATA]" at bounding box center [47, 183] width 57 height 7
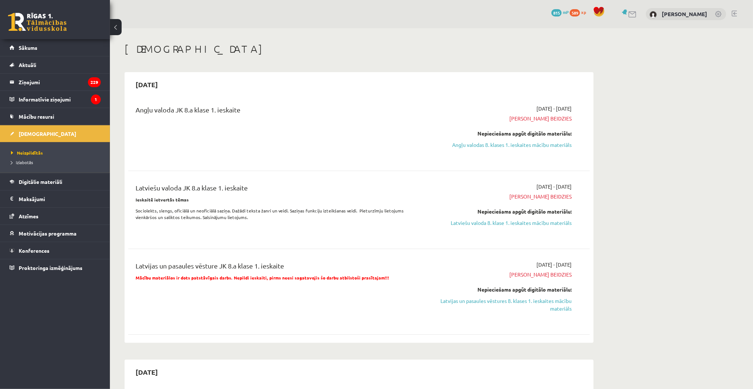
scroll to position [244, 0]
